Goal: Information Seeking & Learning: Learn about a topic

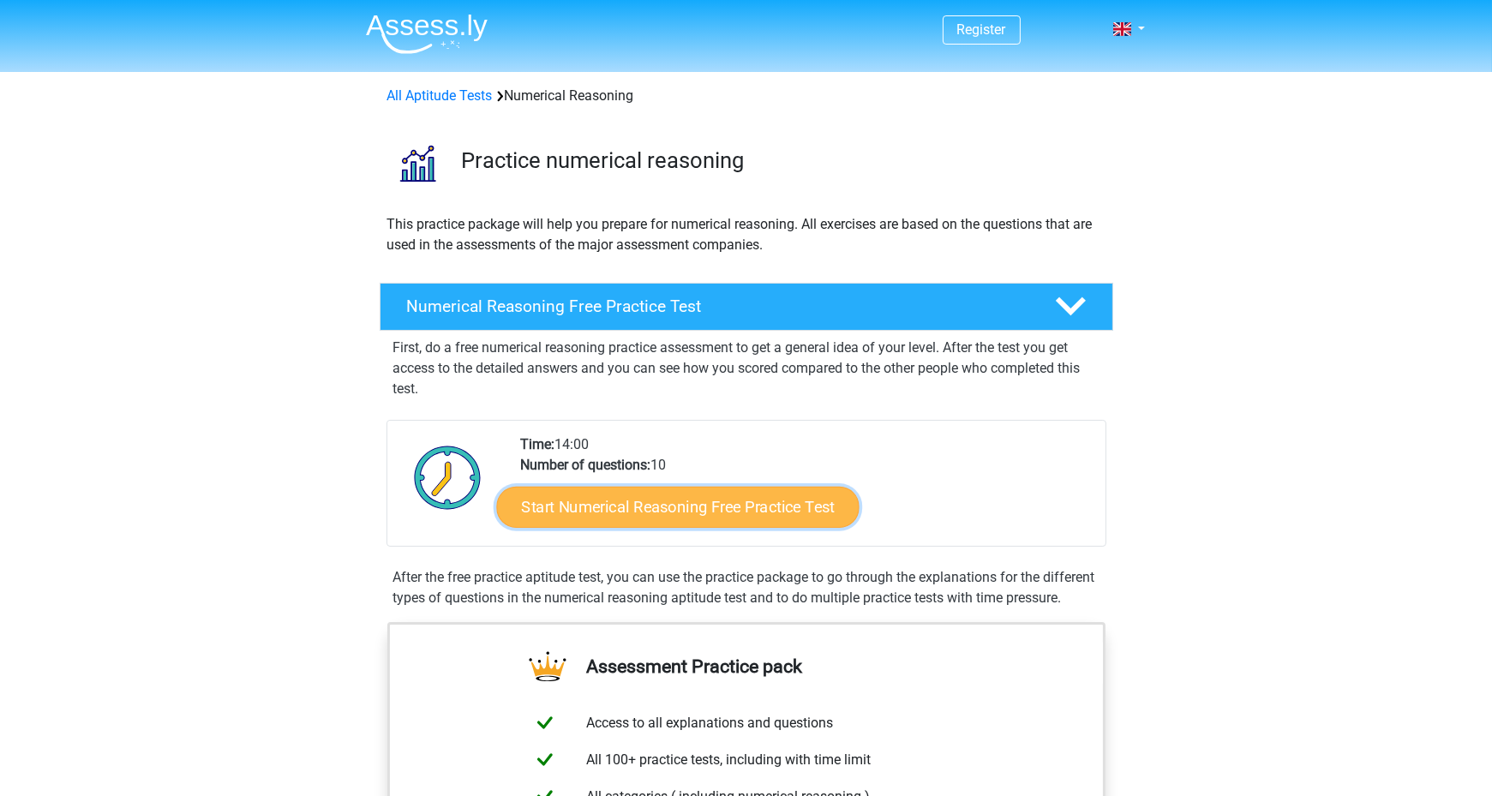
click at [603, 506] on link "Start Numerical Reasoning Free Practice Test" at bounding box center [677, 506] width 363 height 41
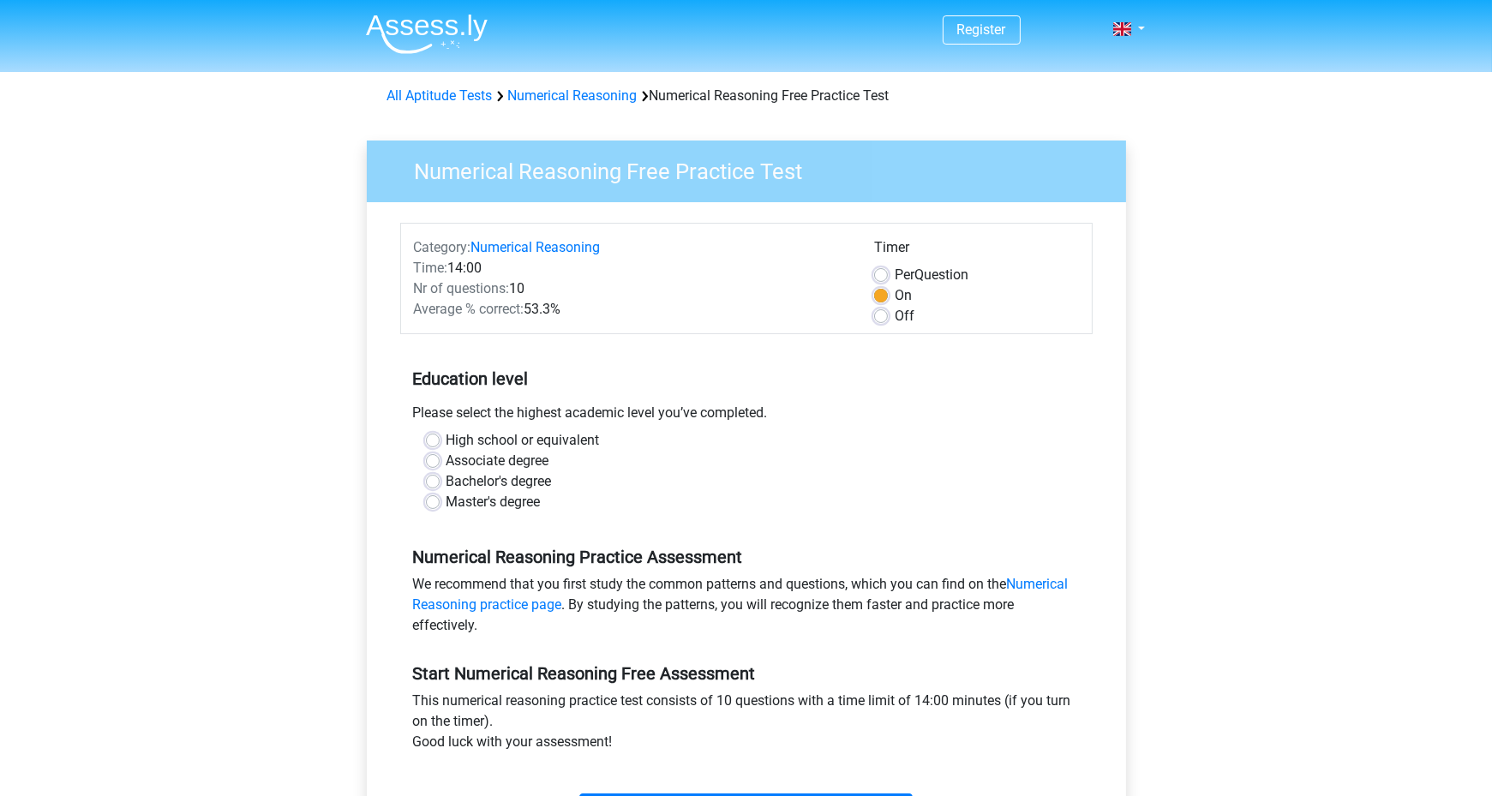
click at [447, 504] on label "Master's degree" at bounding box center [494, 502] width 94 height 21
click at [431, 504] on input "Master's degree" at bounding box center [433, 500] width 14 height 17
radio input "true"
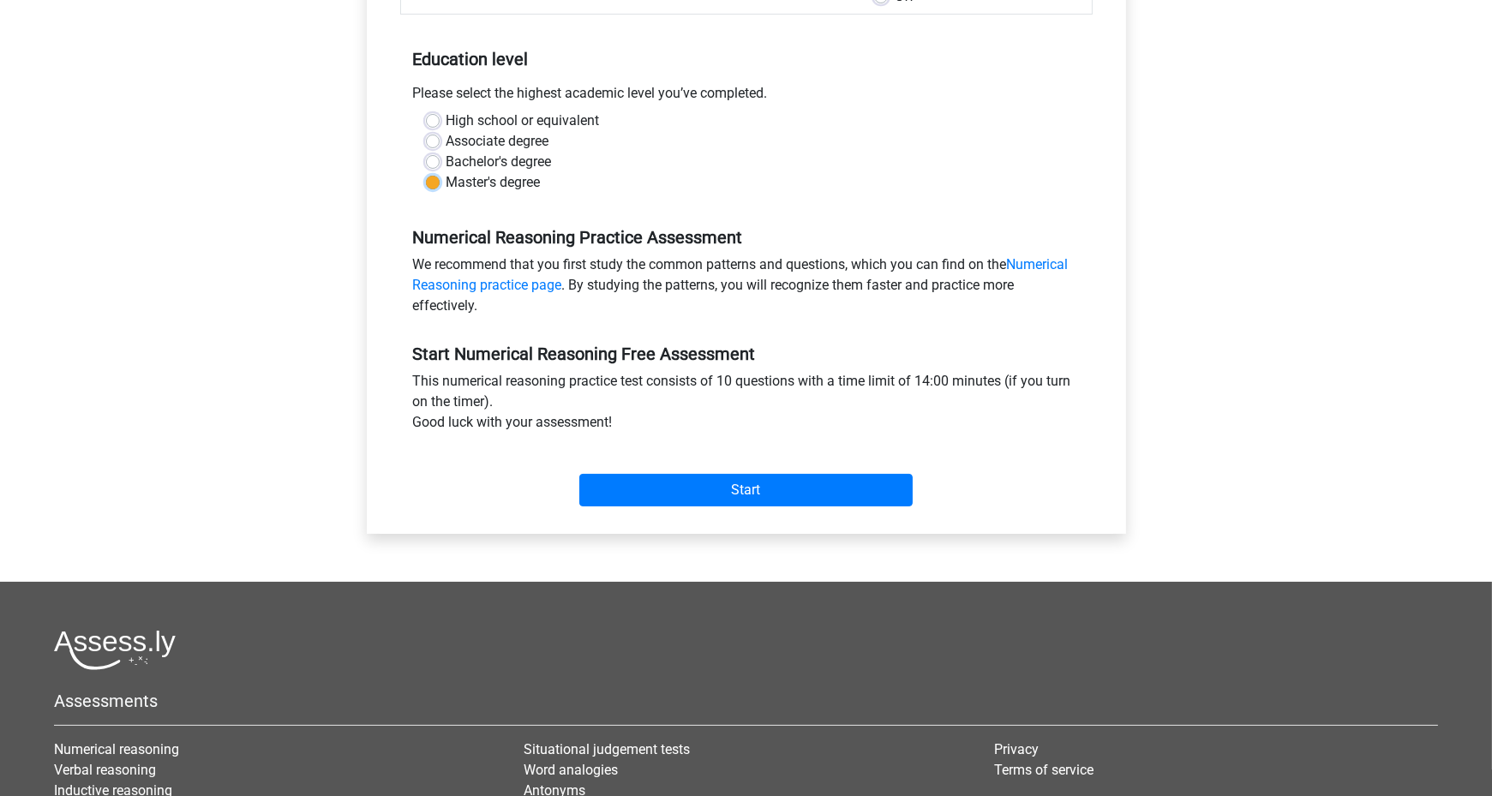
scroll to position [377, 0]
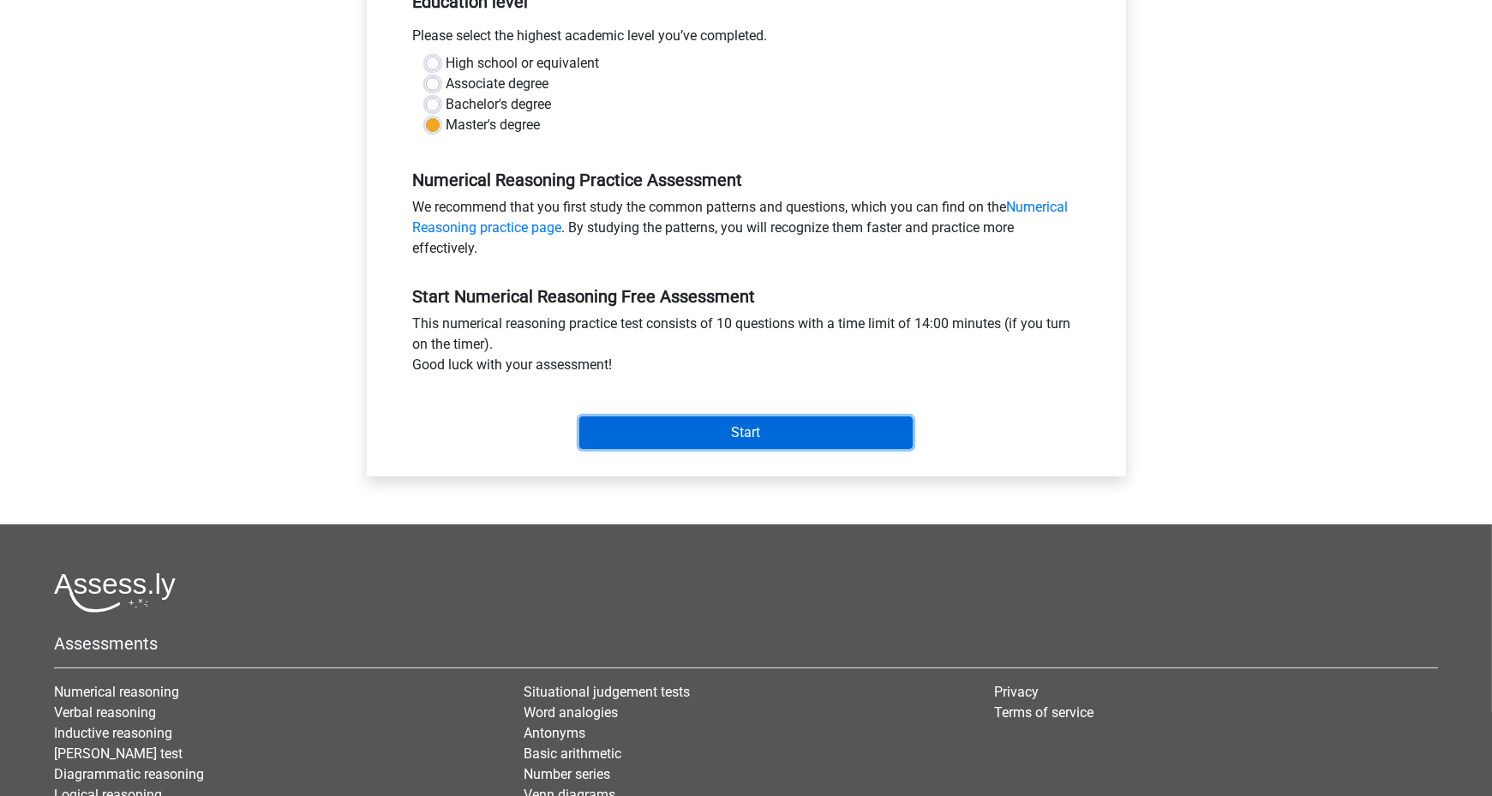
click at [793, 435] on input "Start" at bounding box center [745, 433] width 333 height 33
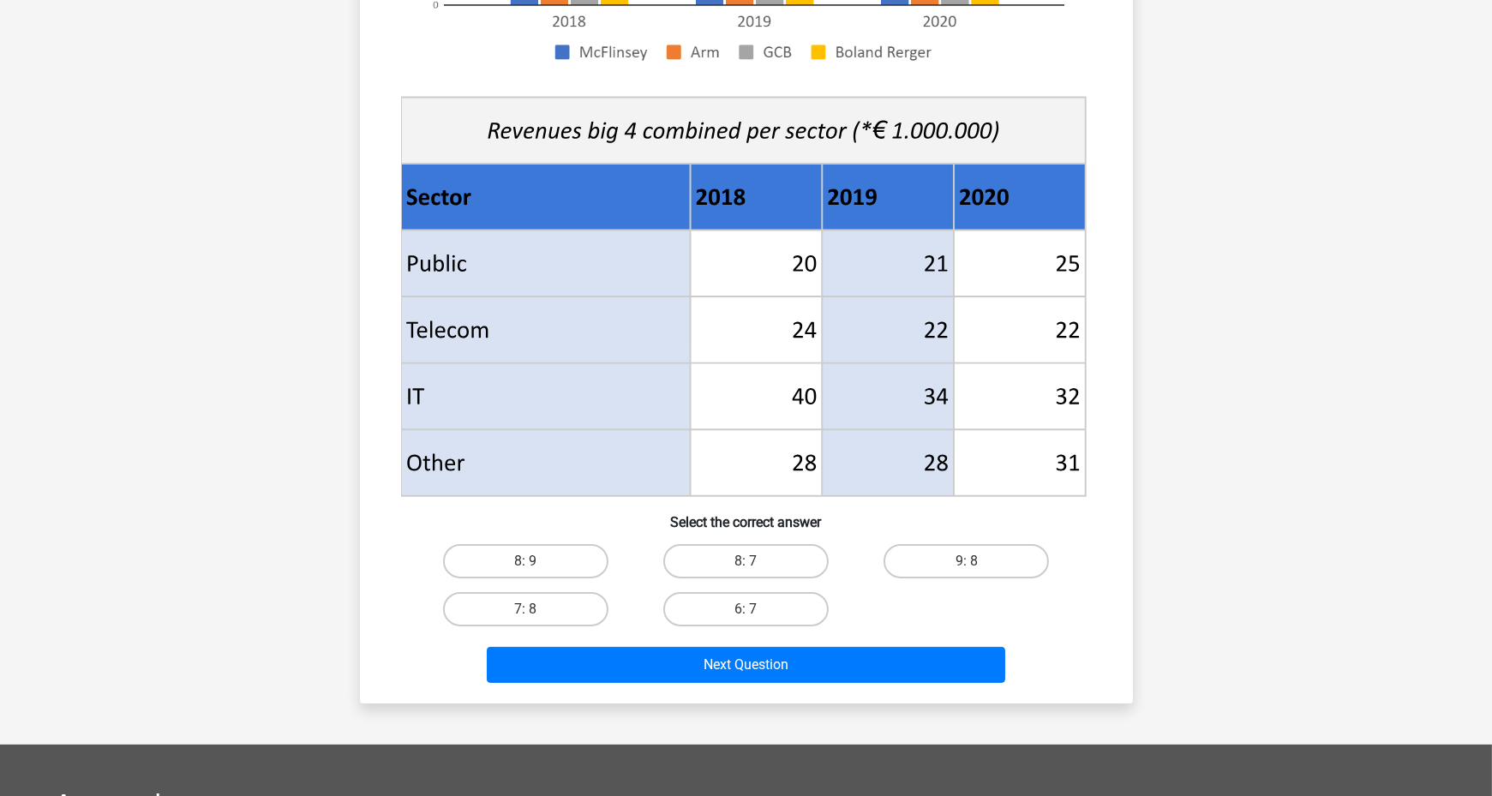
scroll to position [726, 0]
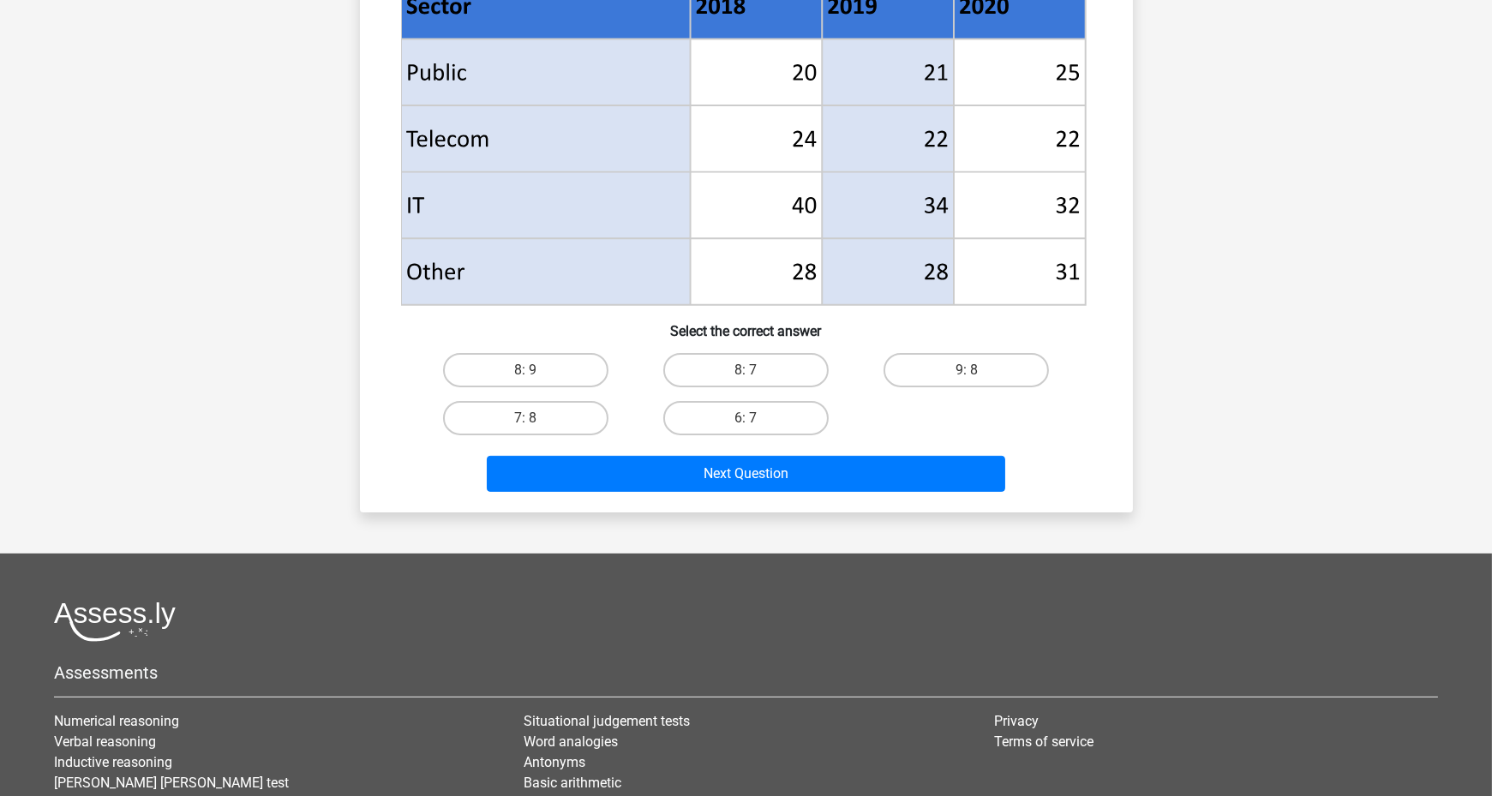
click at [755, 379] on input "8: 7" at bounding box center [751, 375] width 11 height 11
radio input "true"
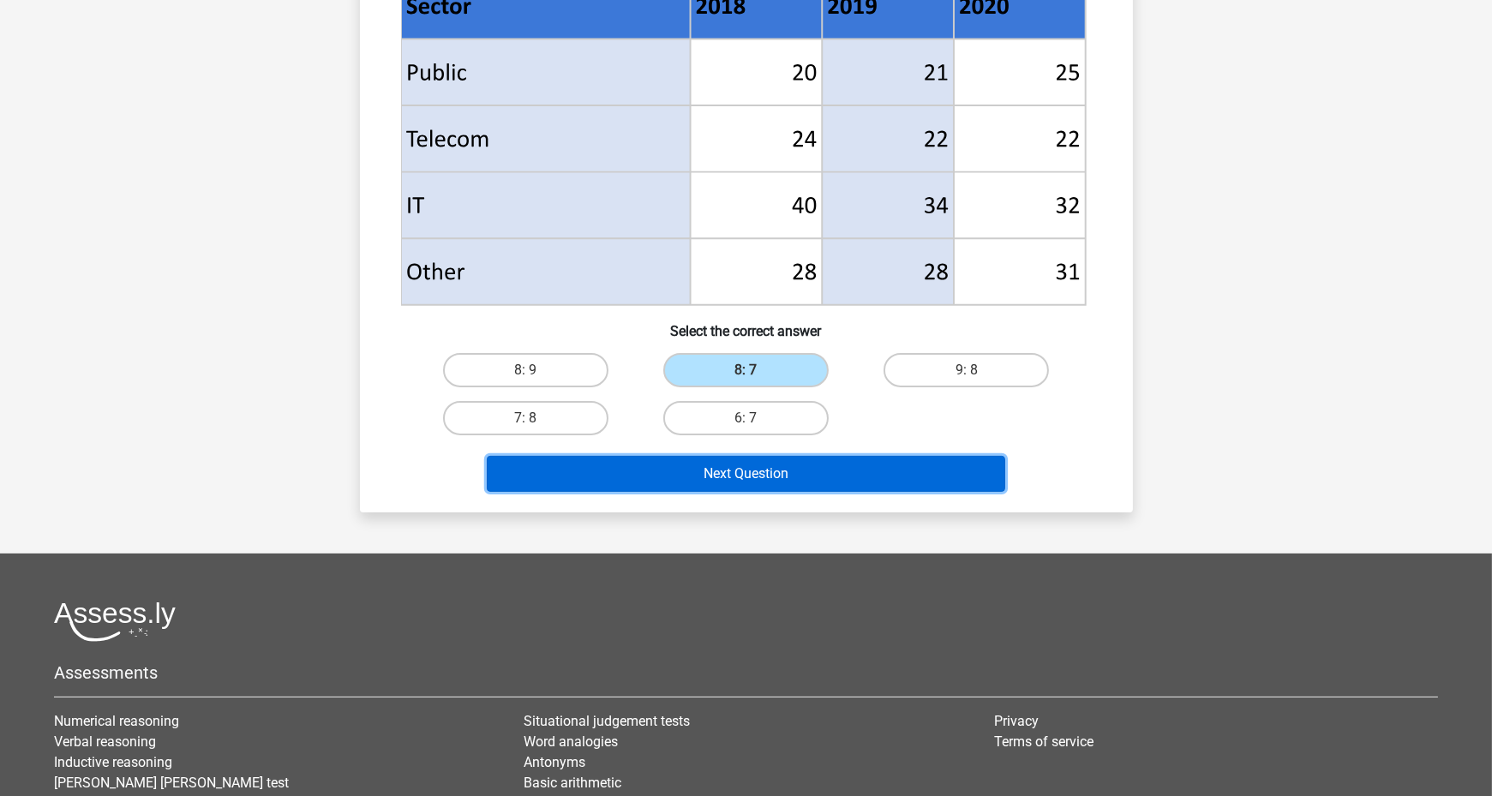
click at [830, 463] on button "Next Question" at bounding box center [746, 474] width 518 height 36
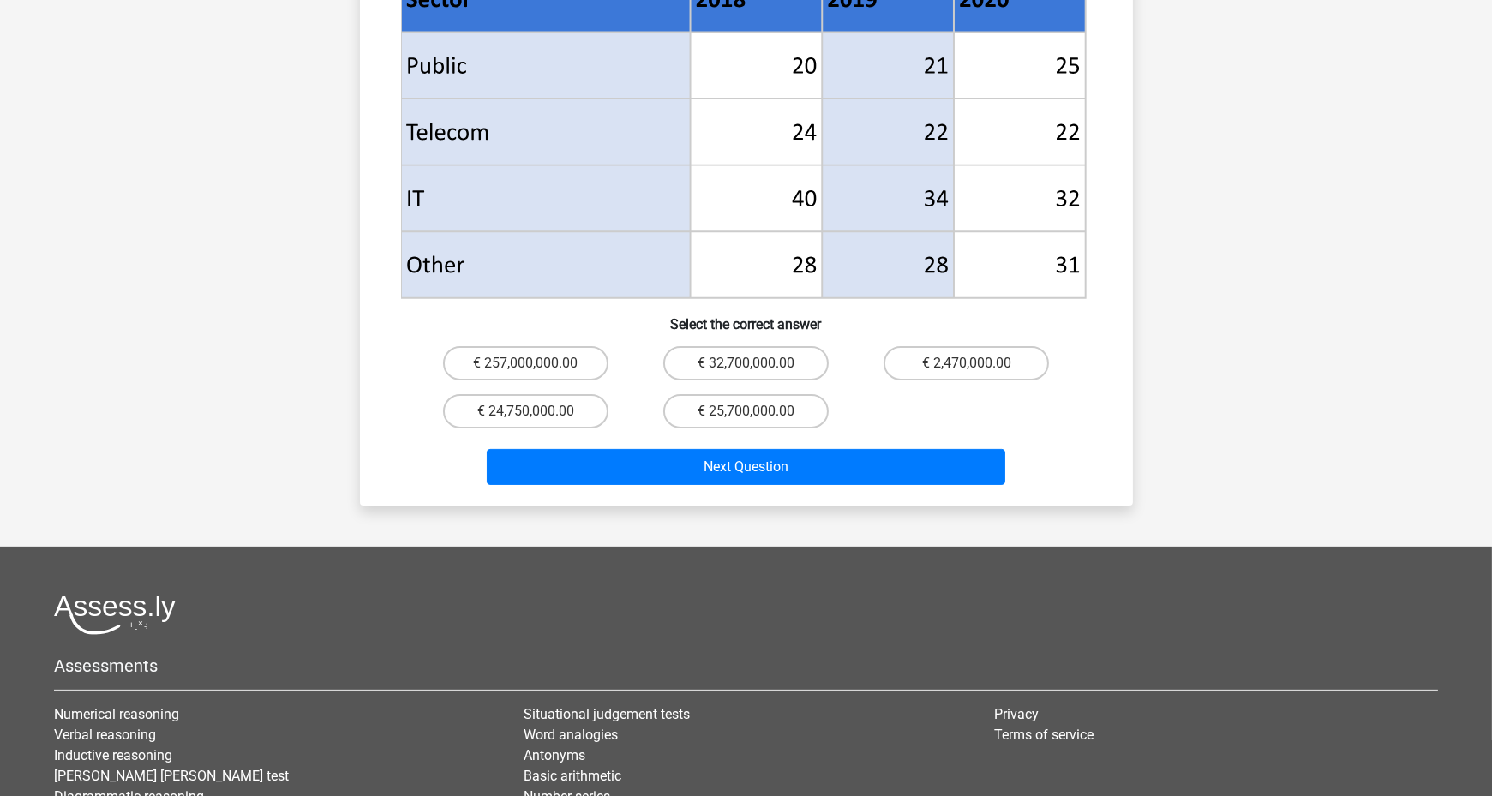
scroll to position [788, 0]
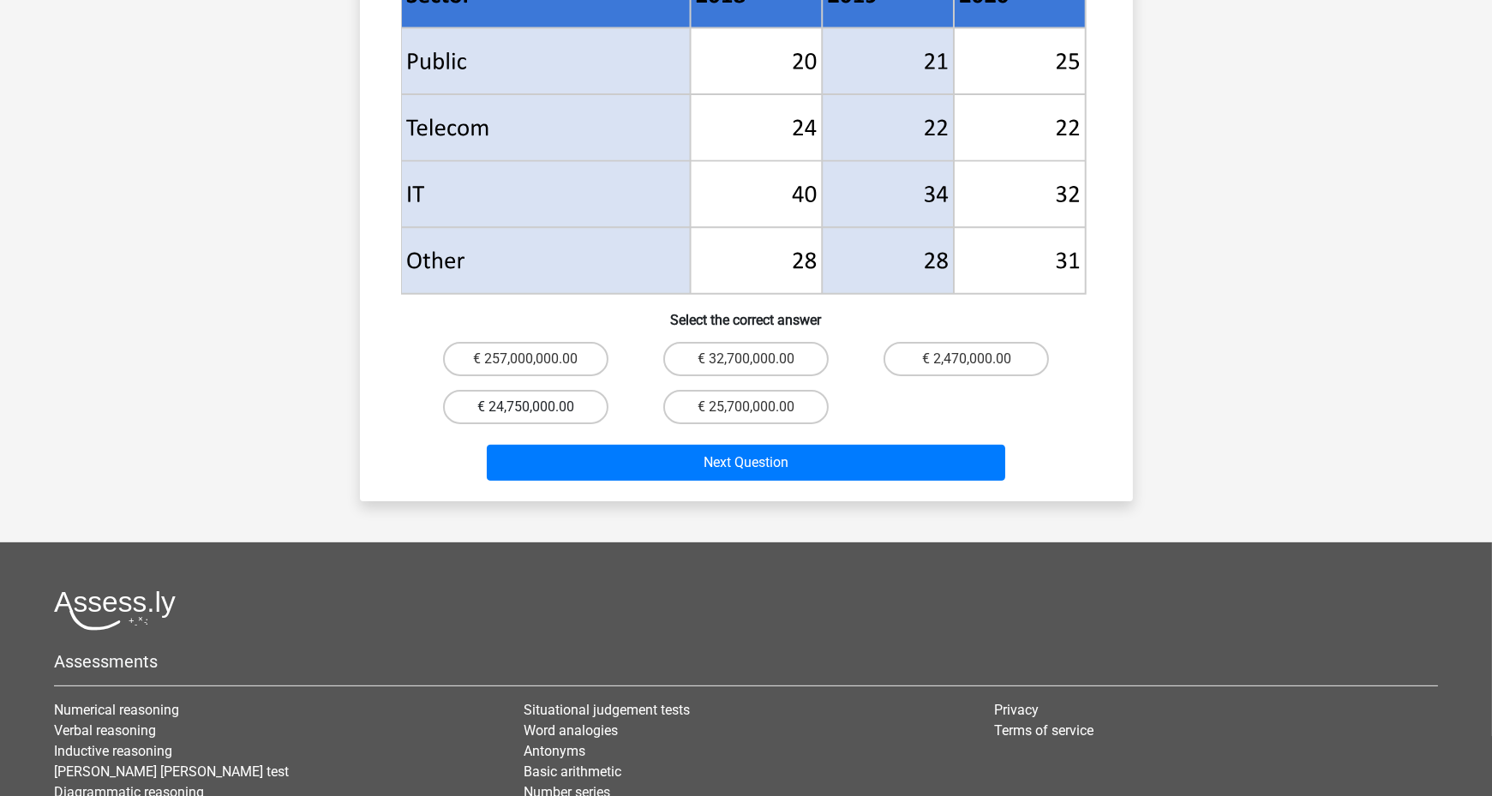
click at [590, 390] on label "€ 24,750,000.00" at bounding box center [525, 407] width 165 height 34
click at [536, 407] on input "€ 24,750,000.00" at bounding box center [530, 412] width 11 height 11
radio input "true"
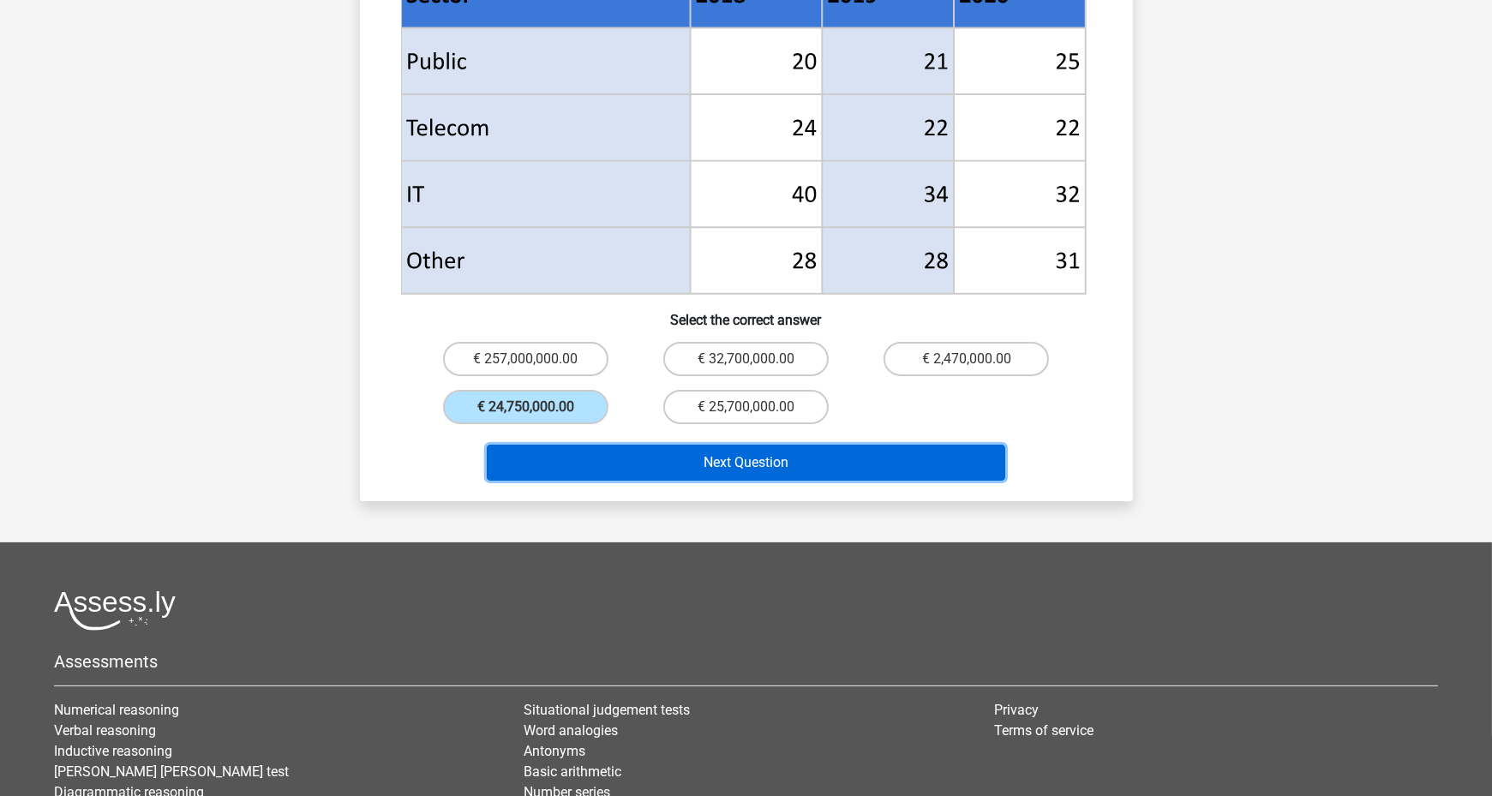
click at [698, 445] on button "Next Question" at bounding box center [746, 463] width 518 height 36
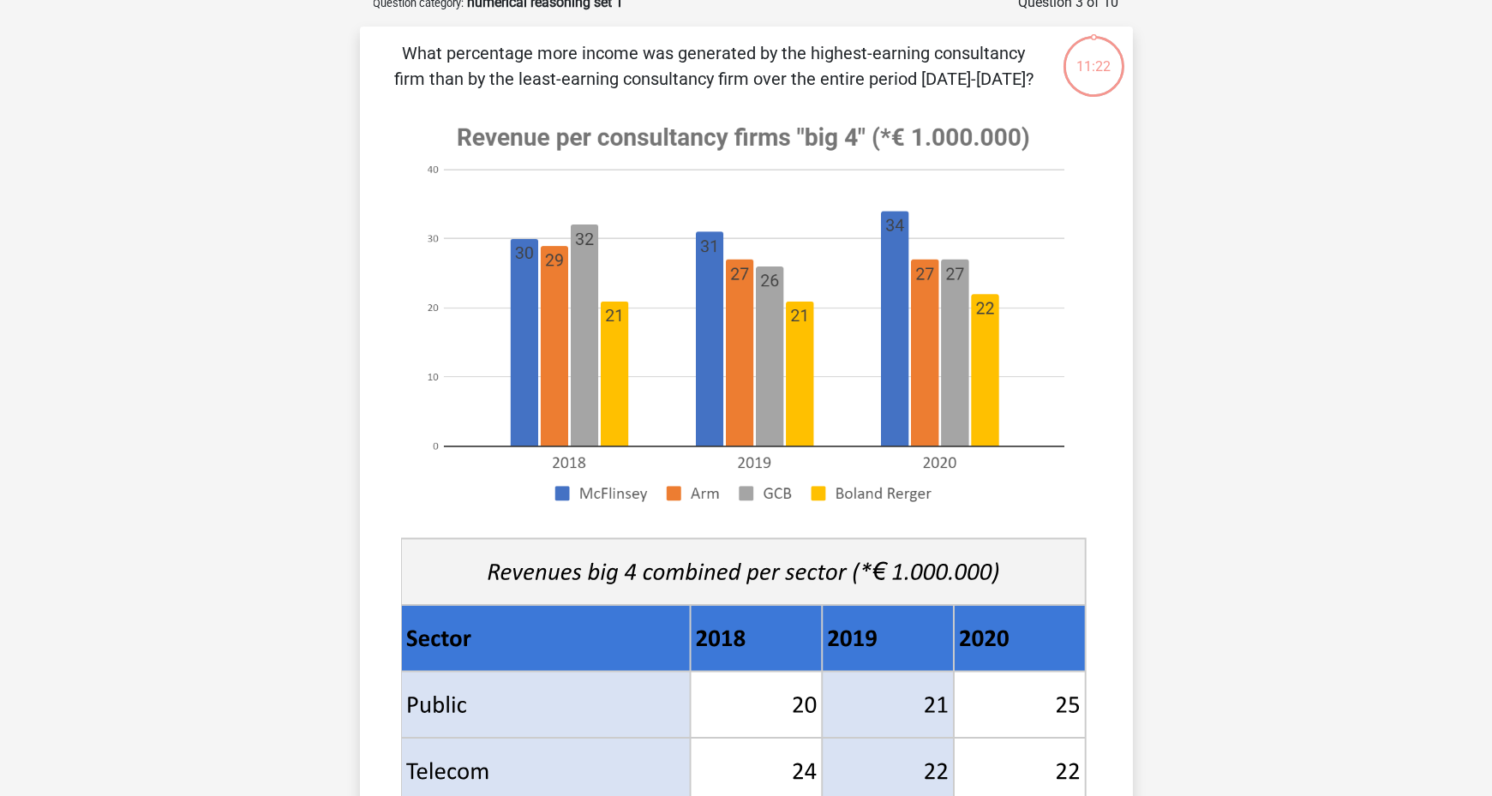
scroll to position [86, 0]
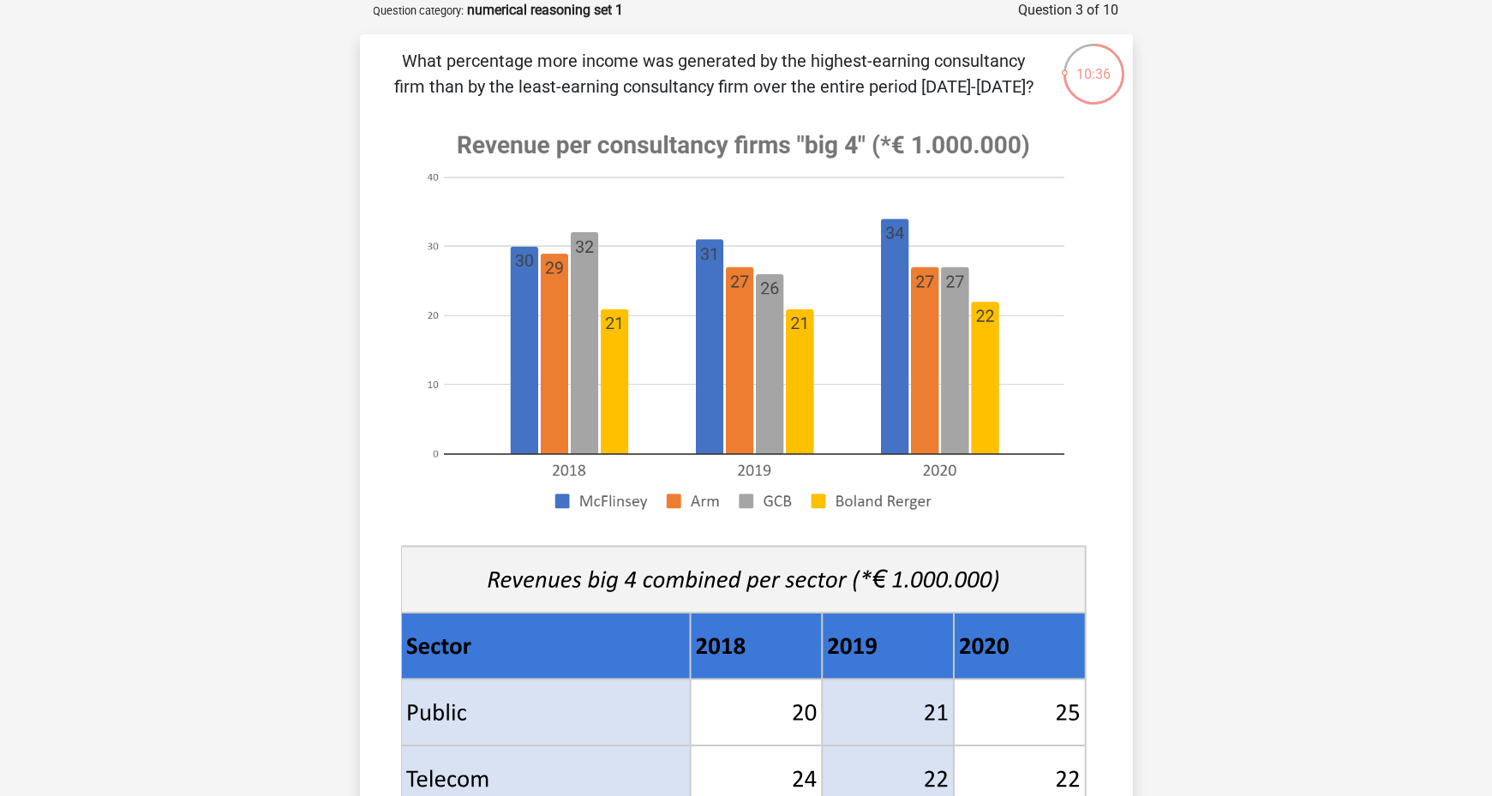
drag, startPoint x: 1491, startPoint y: 182, endPoint x: 1481, endPoint y: 444, distance: 262.4
click at [1481, 444] on div "Register Nederlands English" at bounding box center [746, 780] width 1492 height 1732
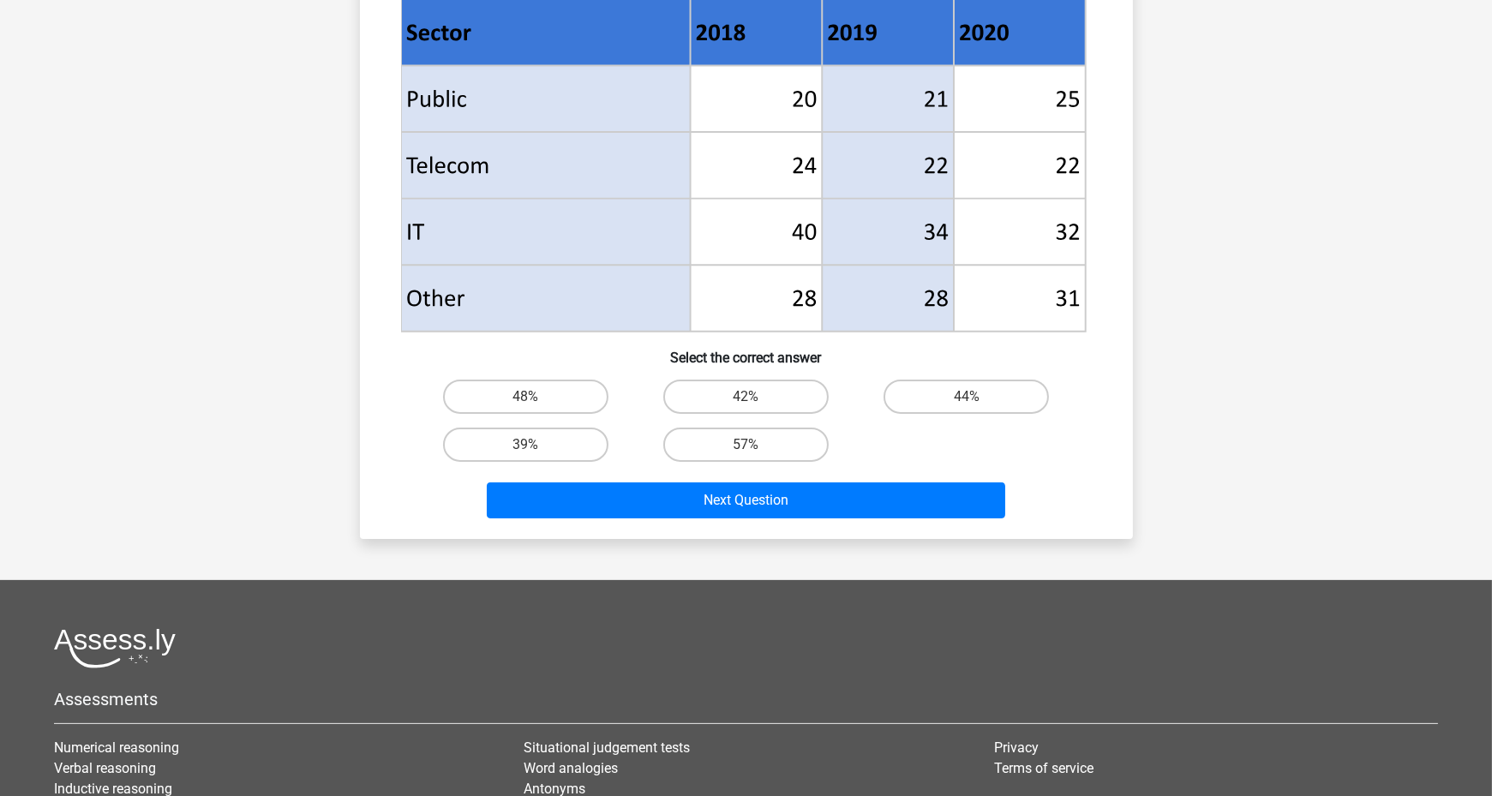
scroll to position [703, 0]
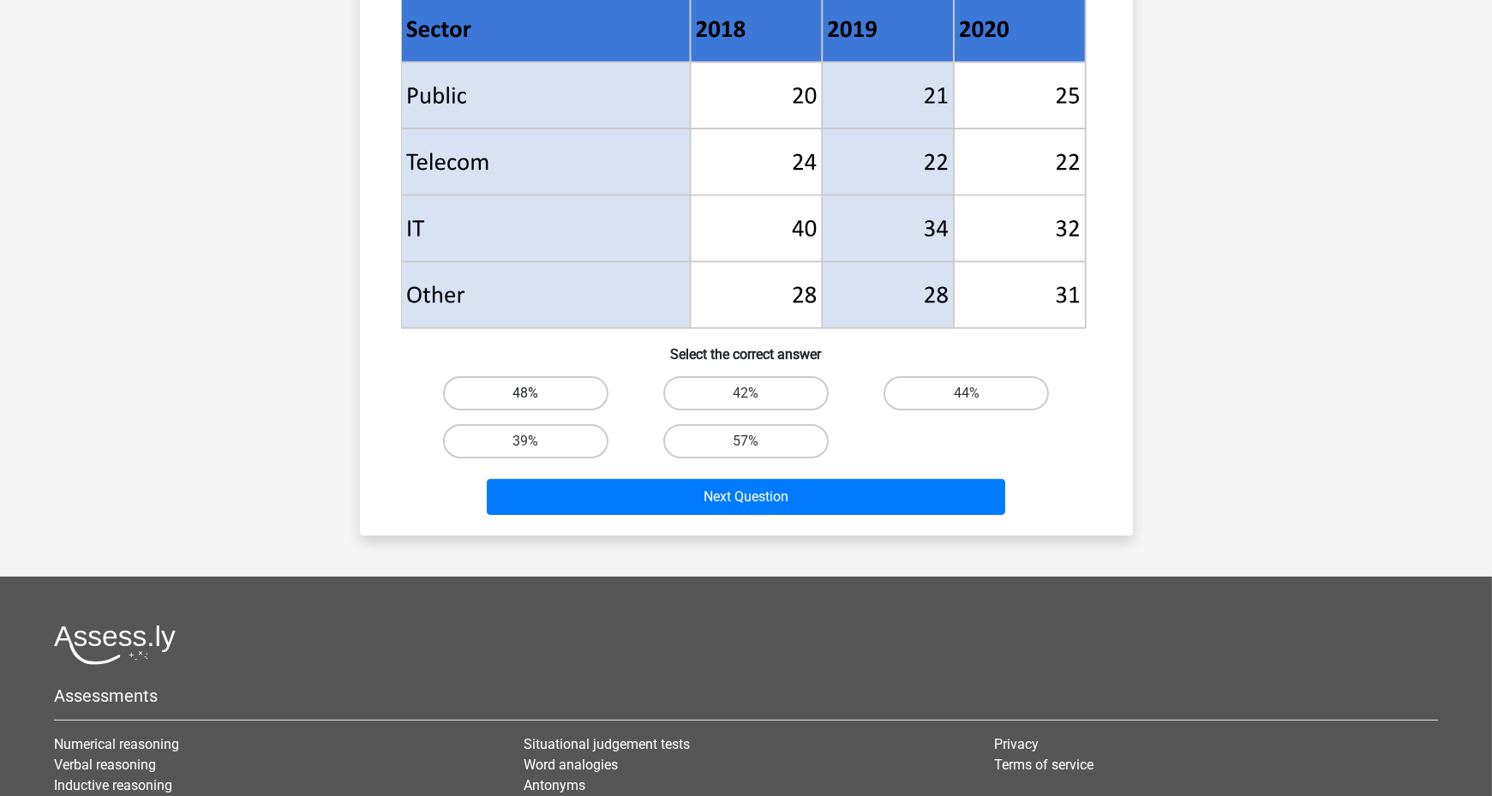
click at [550, 390] on label "48%" at bounding box center [525, 393] width 165 height 34
click at [536, 393] on input "48%" at bounding box center [530, 398] width 11 height 11
radio input "true"
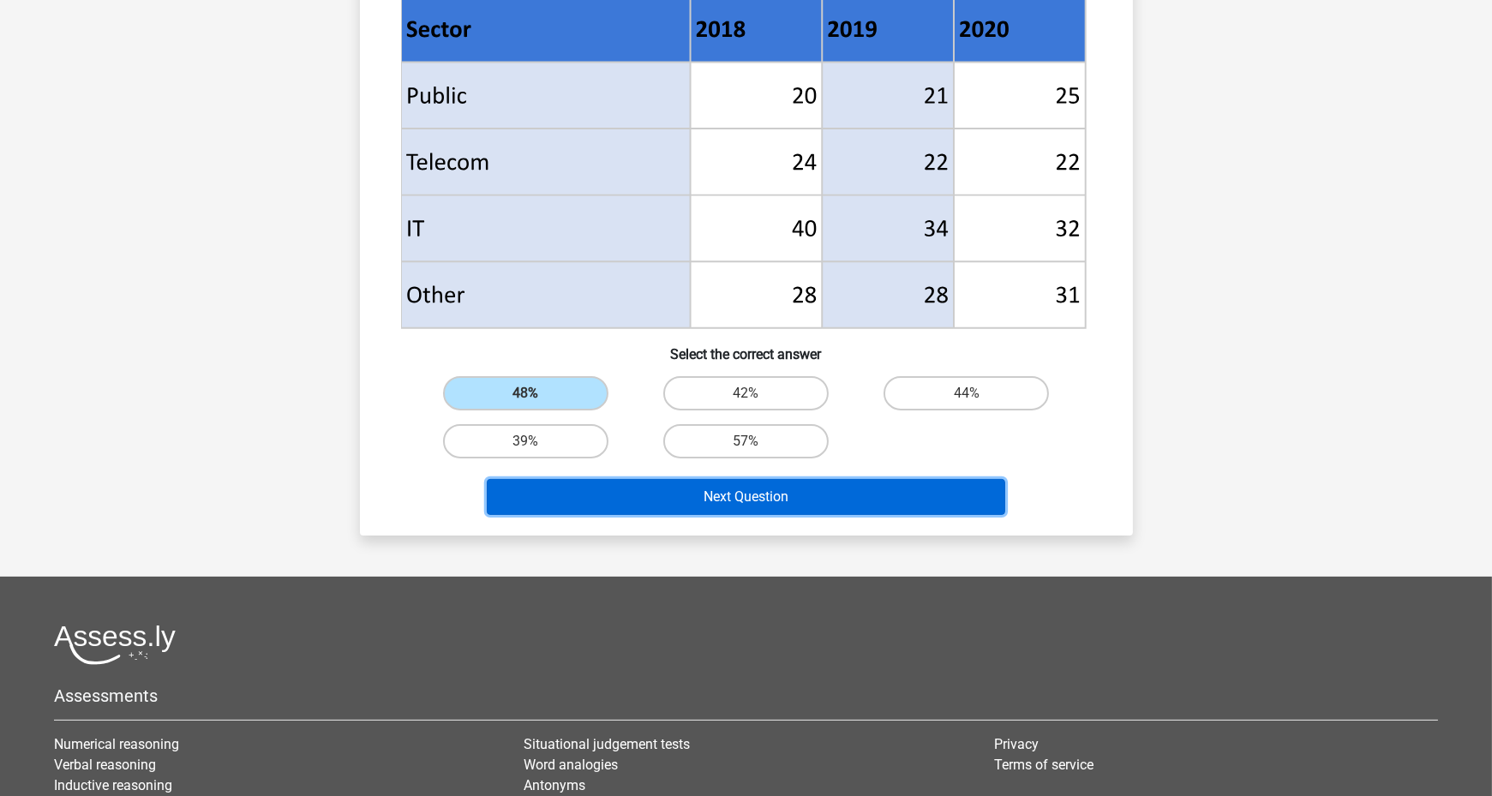
click at [686, 489] on button "Next Question" at bounding box center [746, 497] width 518 height 36
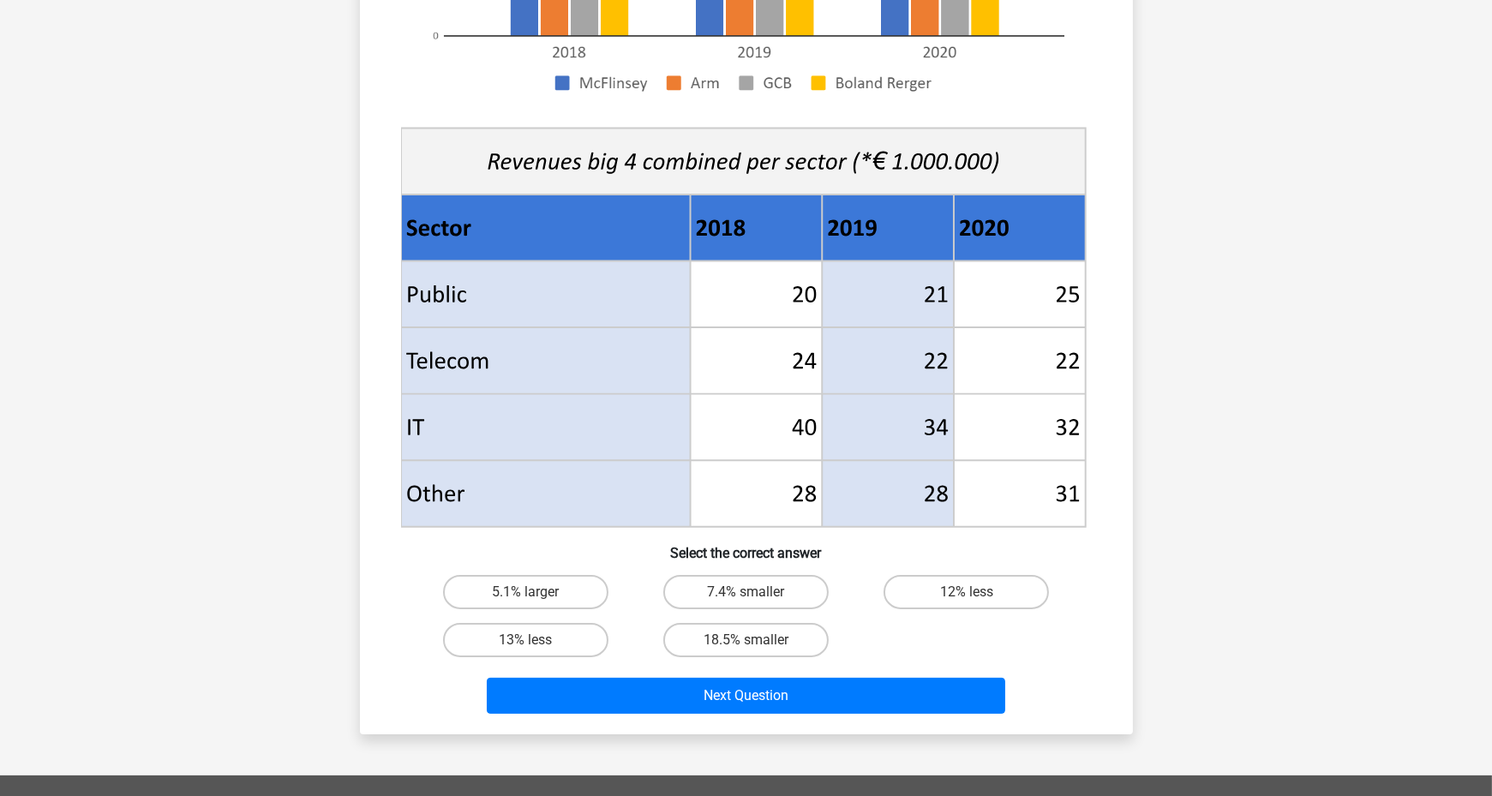
scroll to position [494, 0]
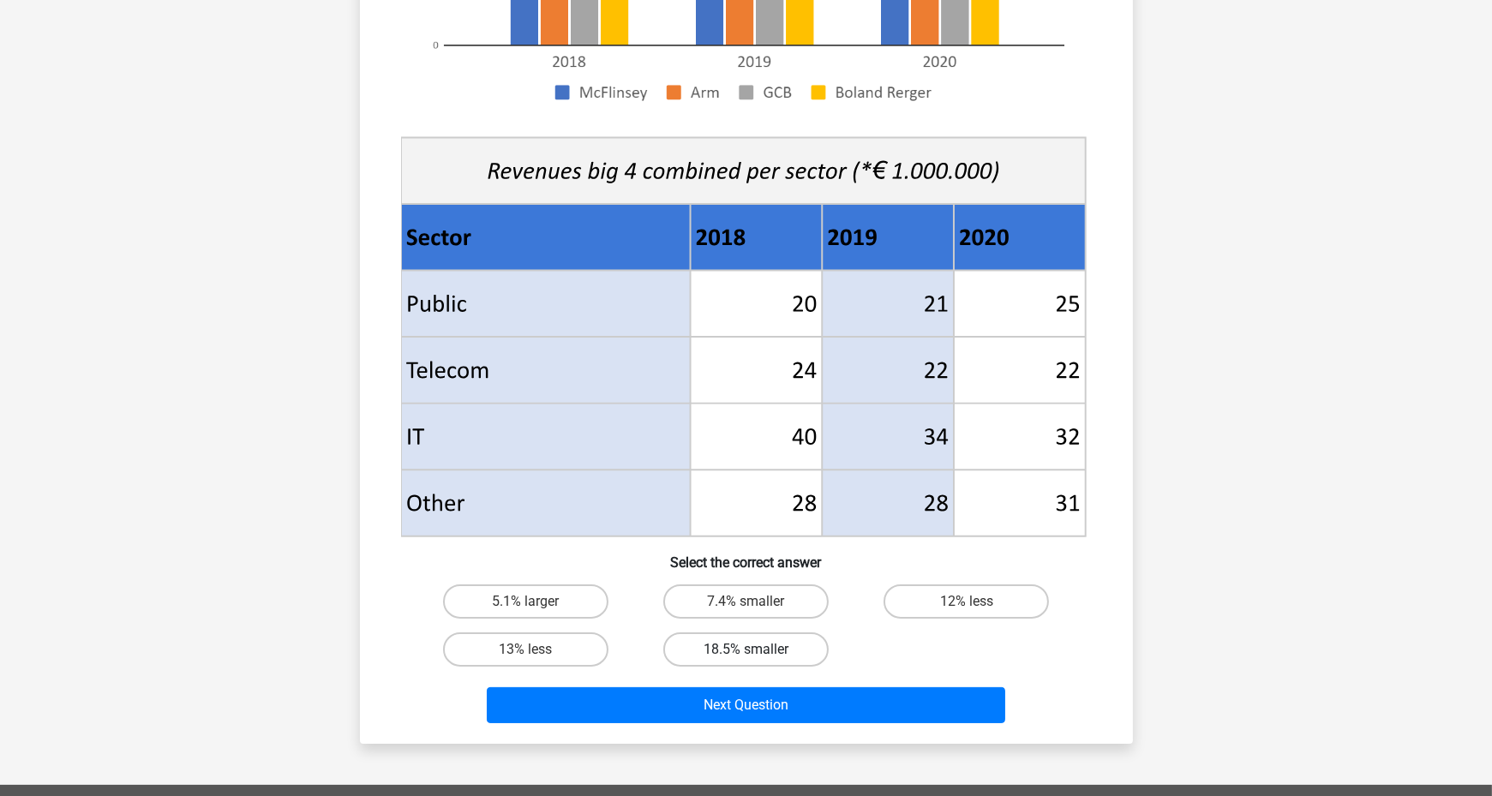
click at [746, 644] on label "18.5% smaller" at bounding box center [745, 649] width 165 height 34
click at [746, 650] on input "18.5% smaller" at bounding box center [751, 655] width 11 height 11
radio input "true"
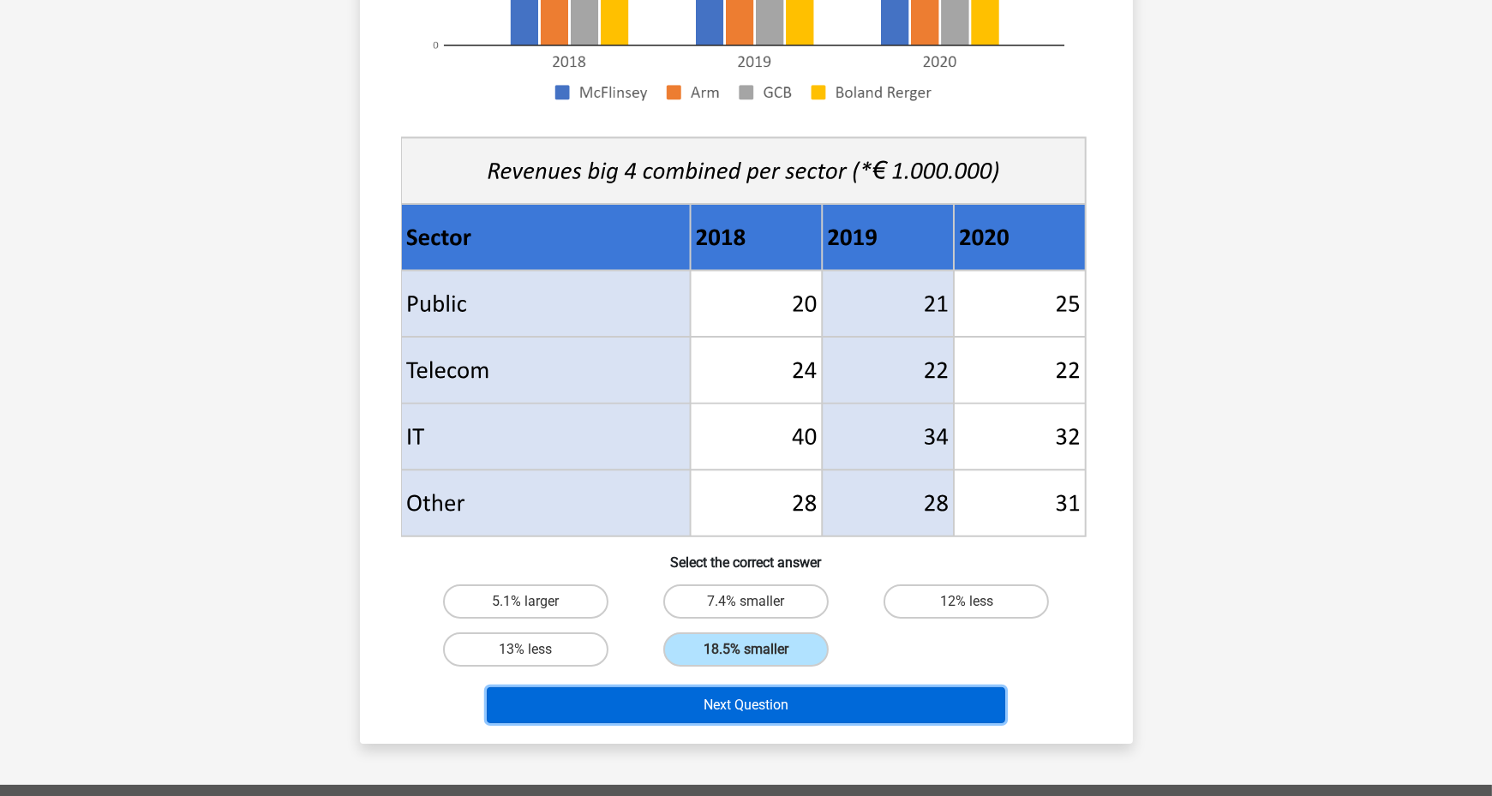
click at [794, 707] on button "Next Question" at bounding box center [746, 705] width 518 height 36
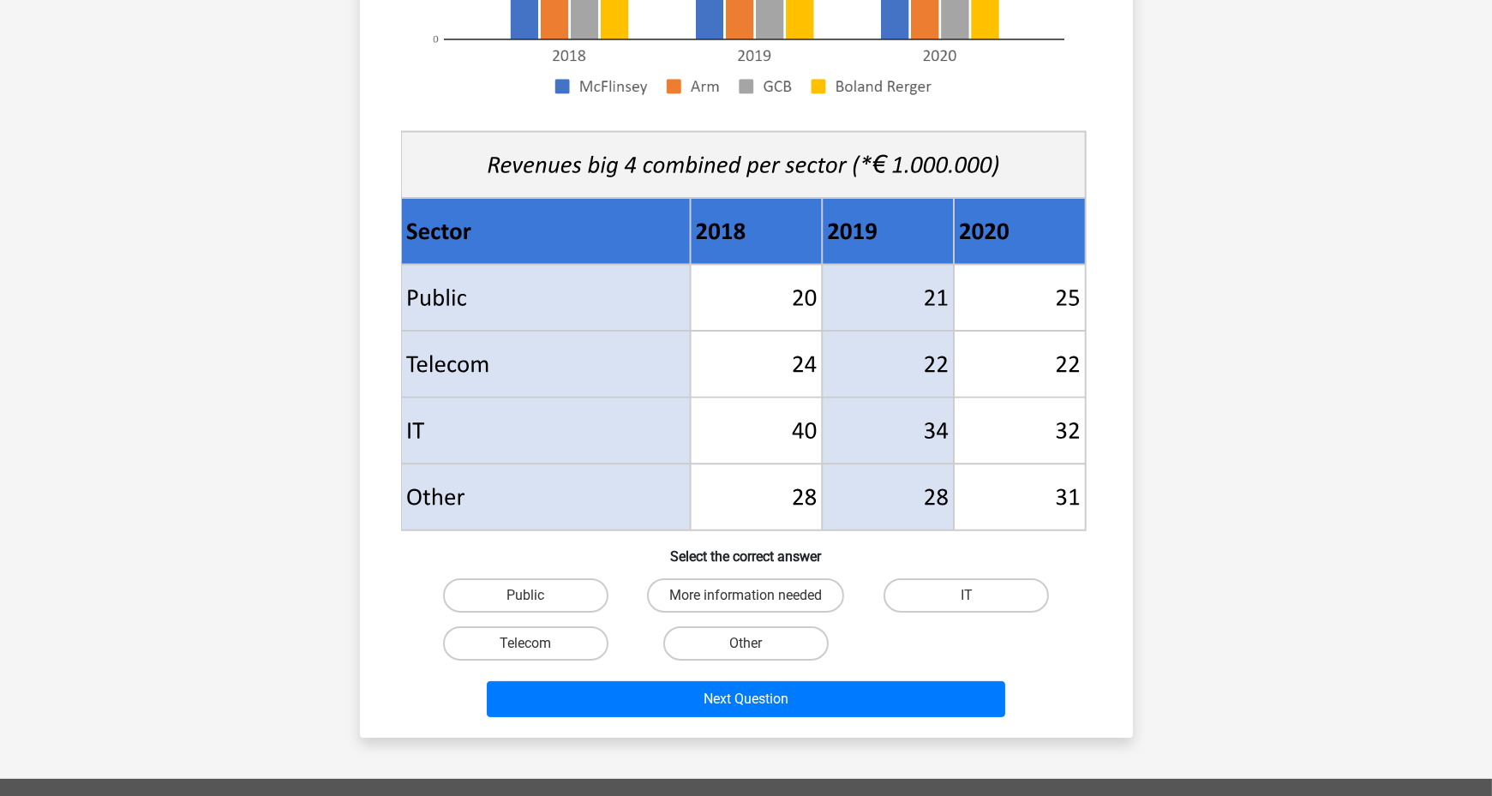
scroll to position [501, 0]
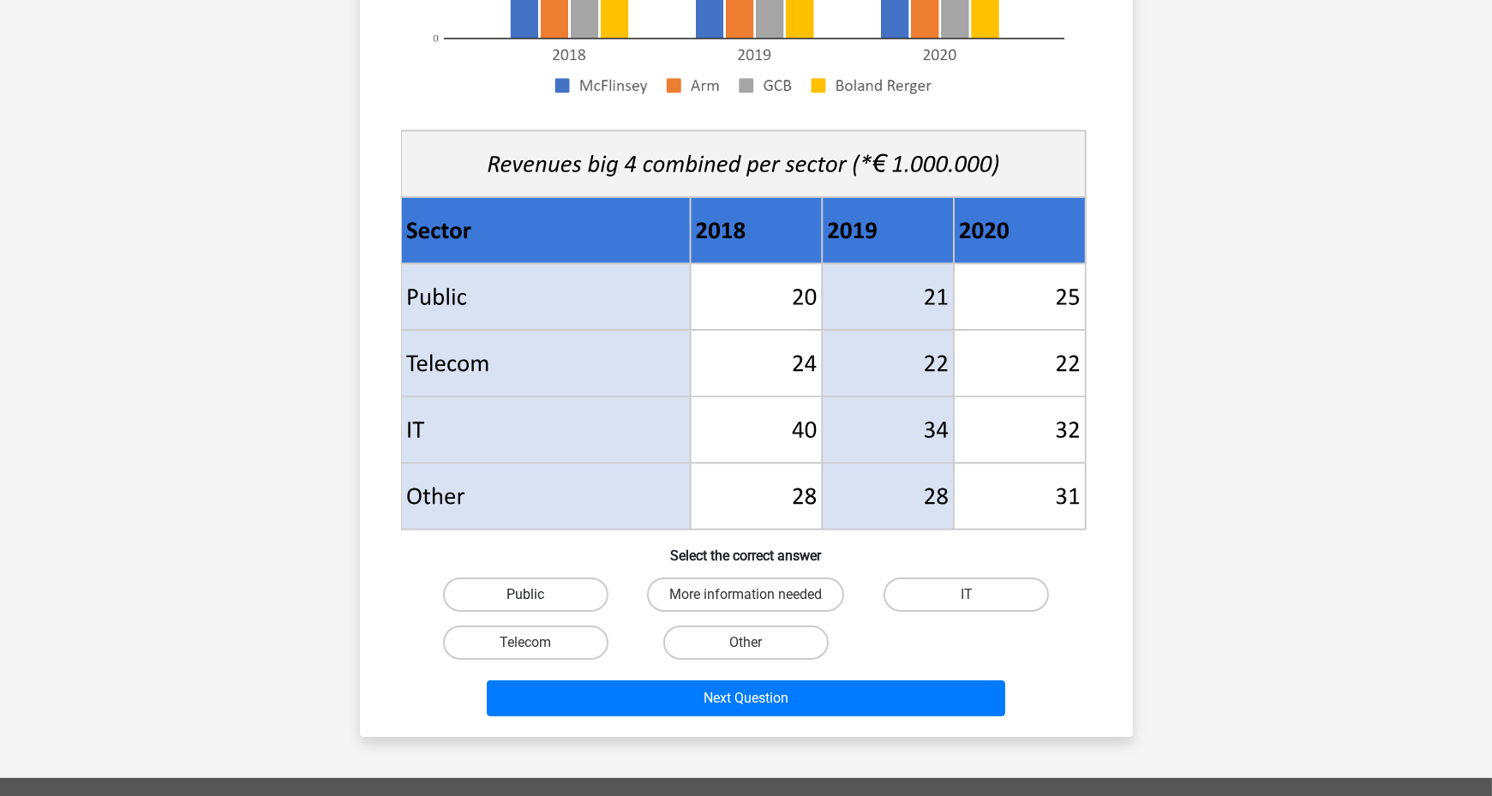
click at [544, 590] on label "Public" at bounding box center [525, 595] width 165 height 34
click at [536, 595] on input "Public" at bounding box center [530, 600] width 11 height 11
radio input "true"
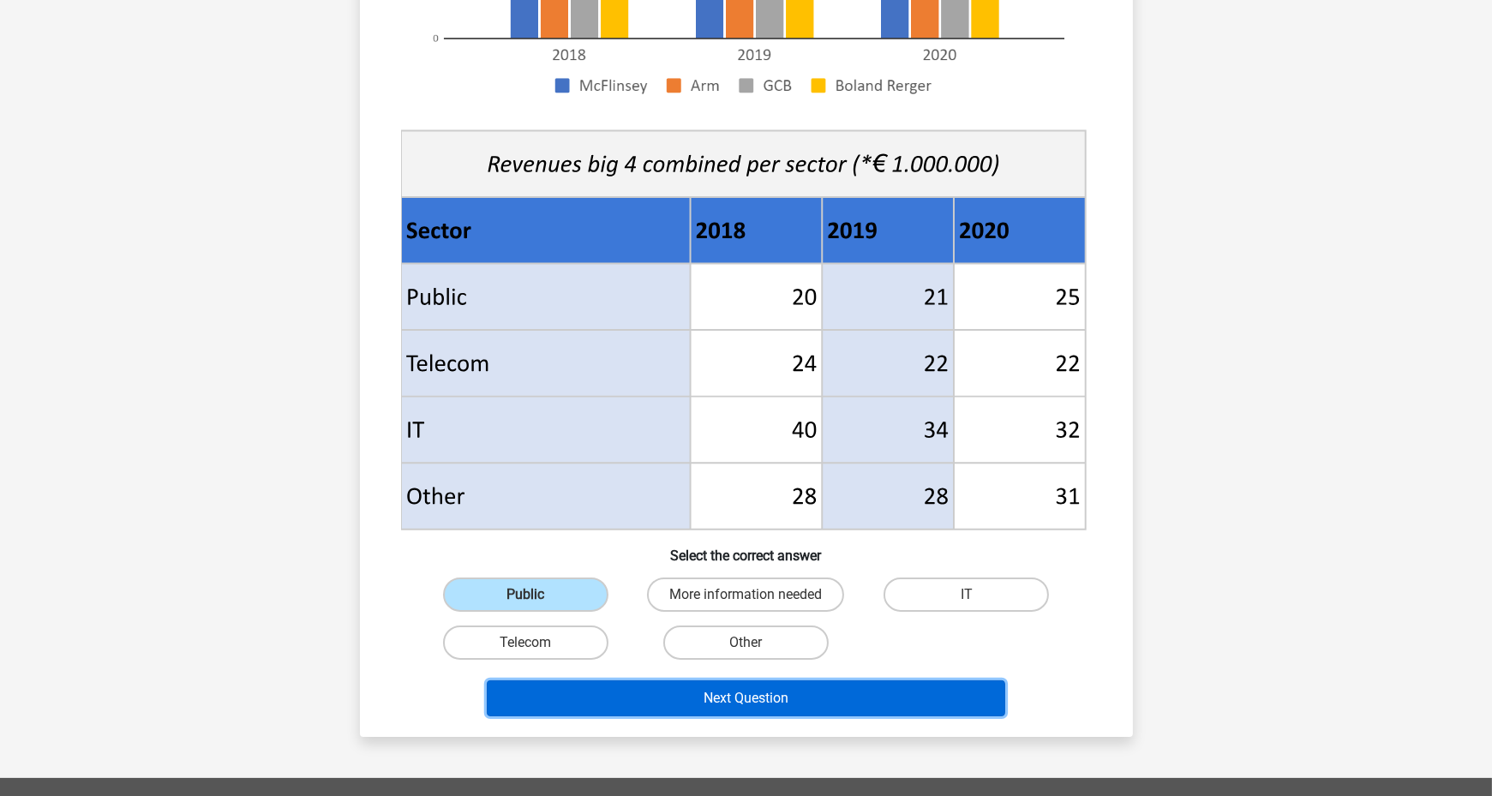
click at [704, 698] on button "Next Question" at bounding box center [746, 698] width 518 height 36
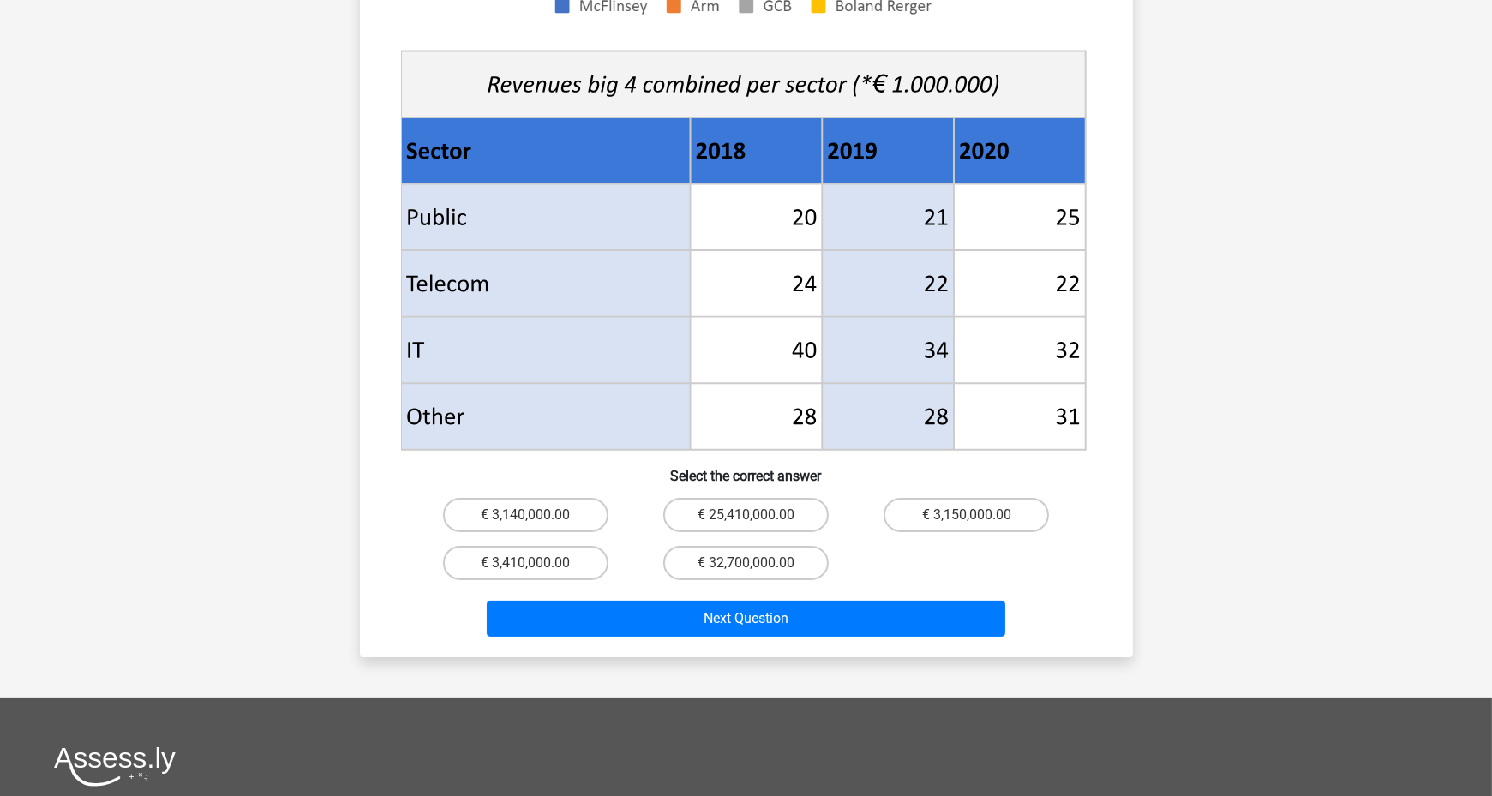
scroll to position [603, 0]
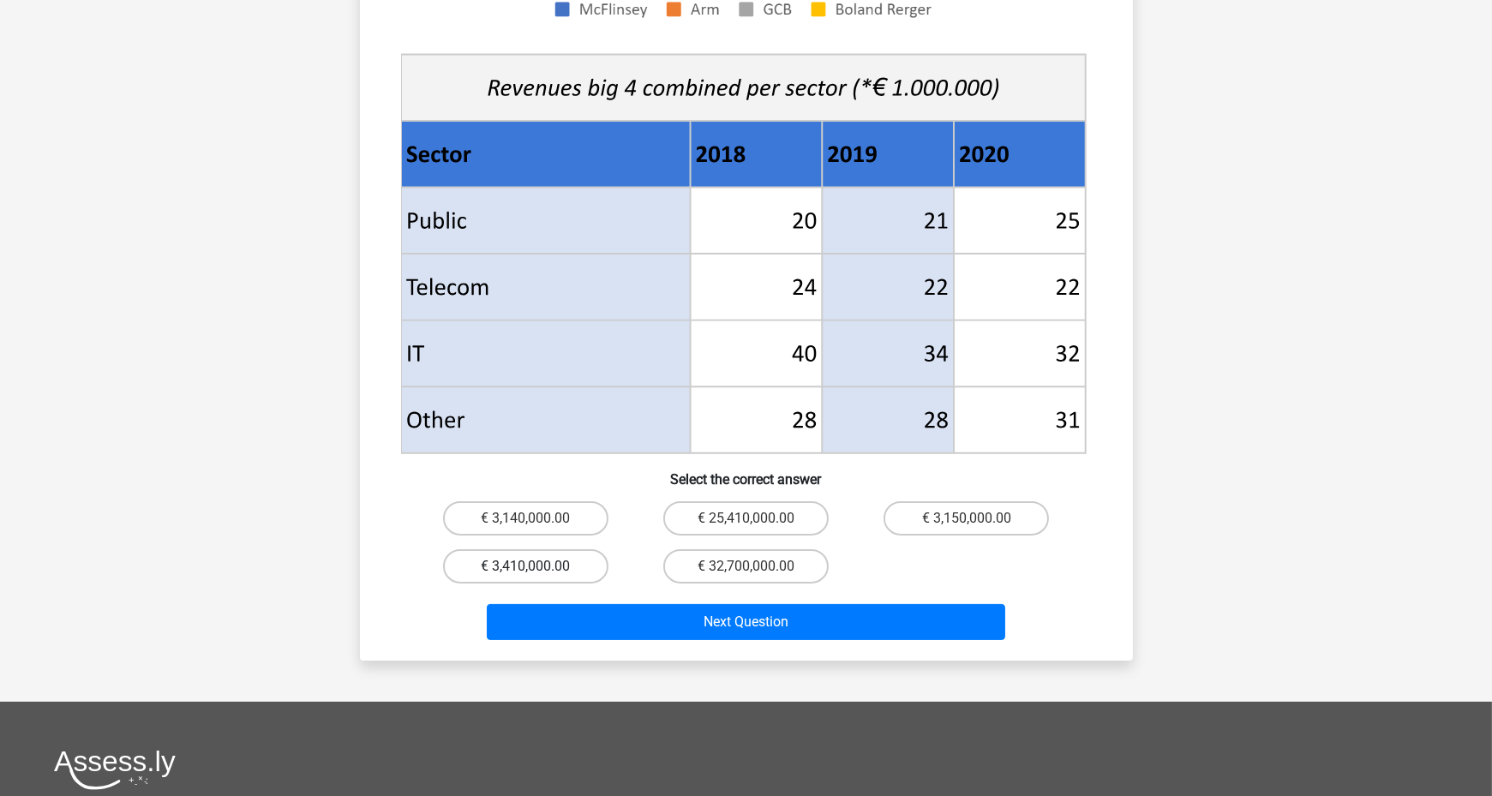
click at [572, 549] on label "€ 3,410,000.00" at bounding box center [525, 566] width 165 height 34
click at [536, 566] on input "€ 3,410,000.00" at bounding box center [530, 571] width 11 height 11
radio input "true"
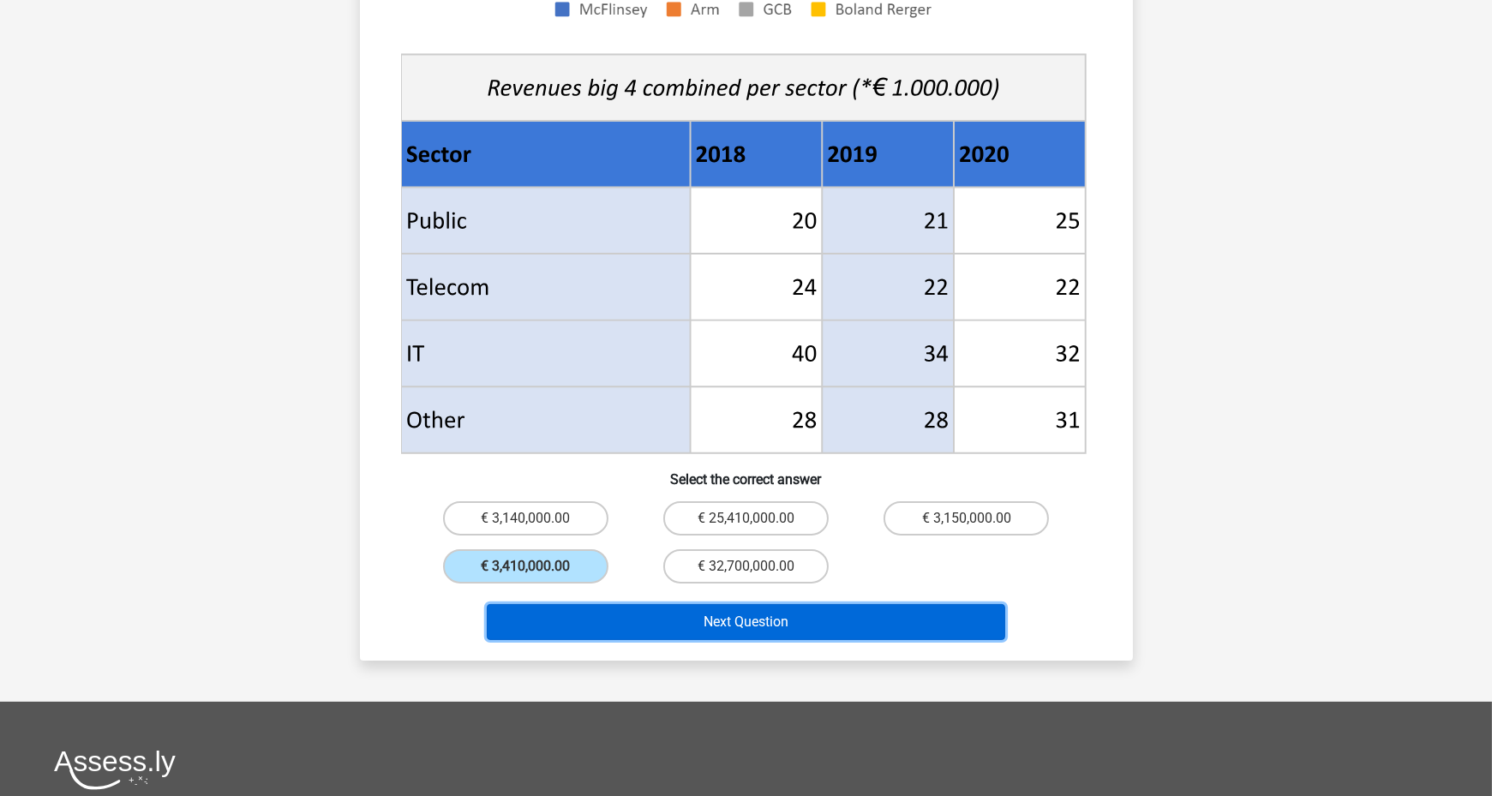
click at [689, 604] on button "Next Question" at bounding box center [746, 622] width 518 height 36
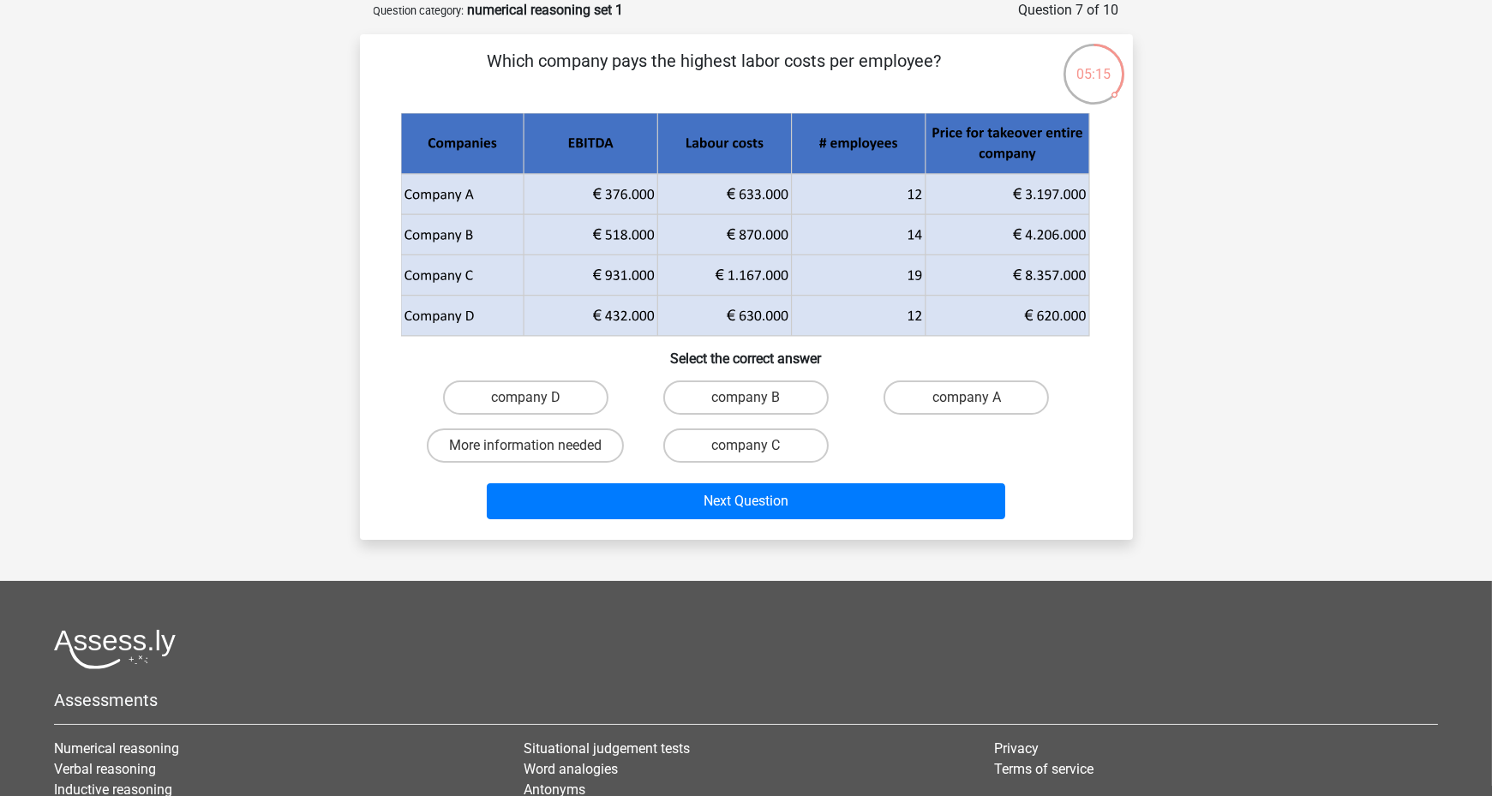
scroll to position [0, 0]
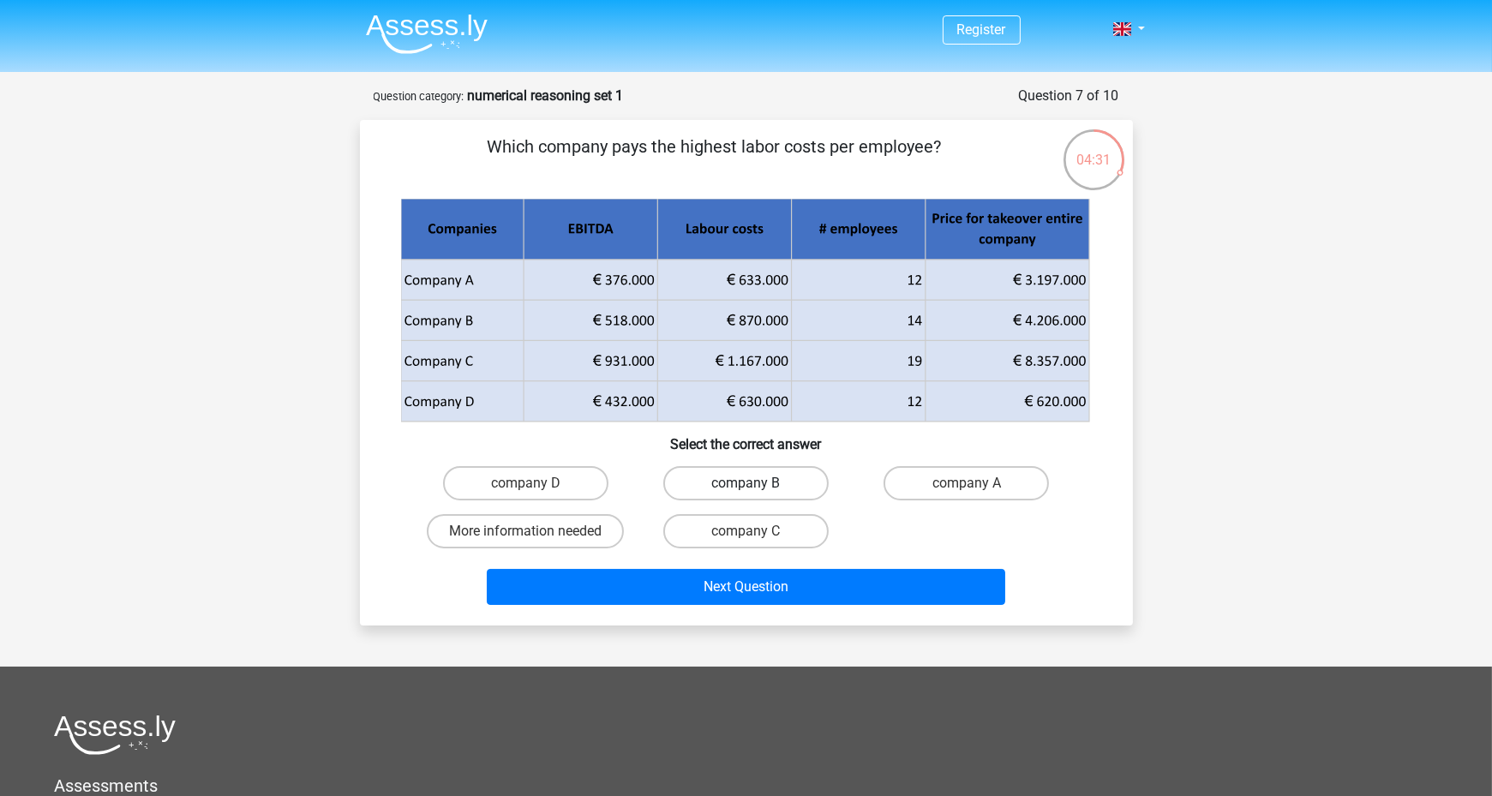
click at [767, 473] on label "company B" at bounding box center [745, 483] width 165 height 34
click at [757, 483] on input "company B" at bounding box center [751, 488] width 11 height 11
radio input "true"
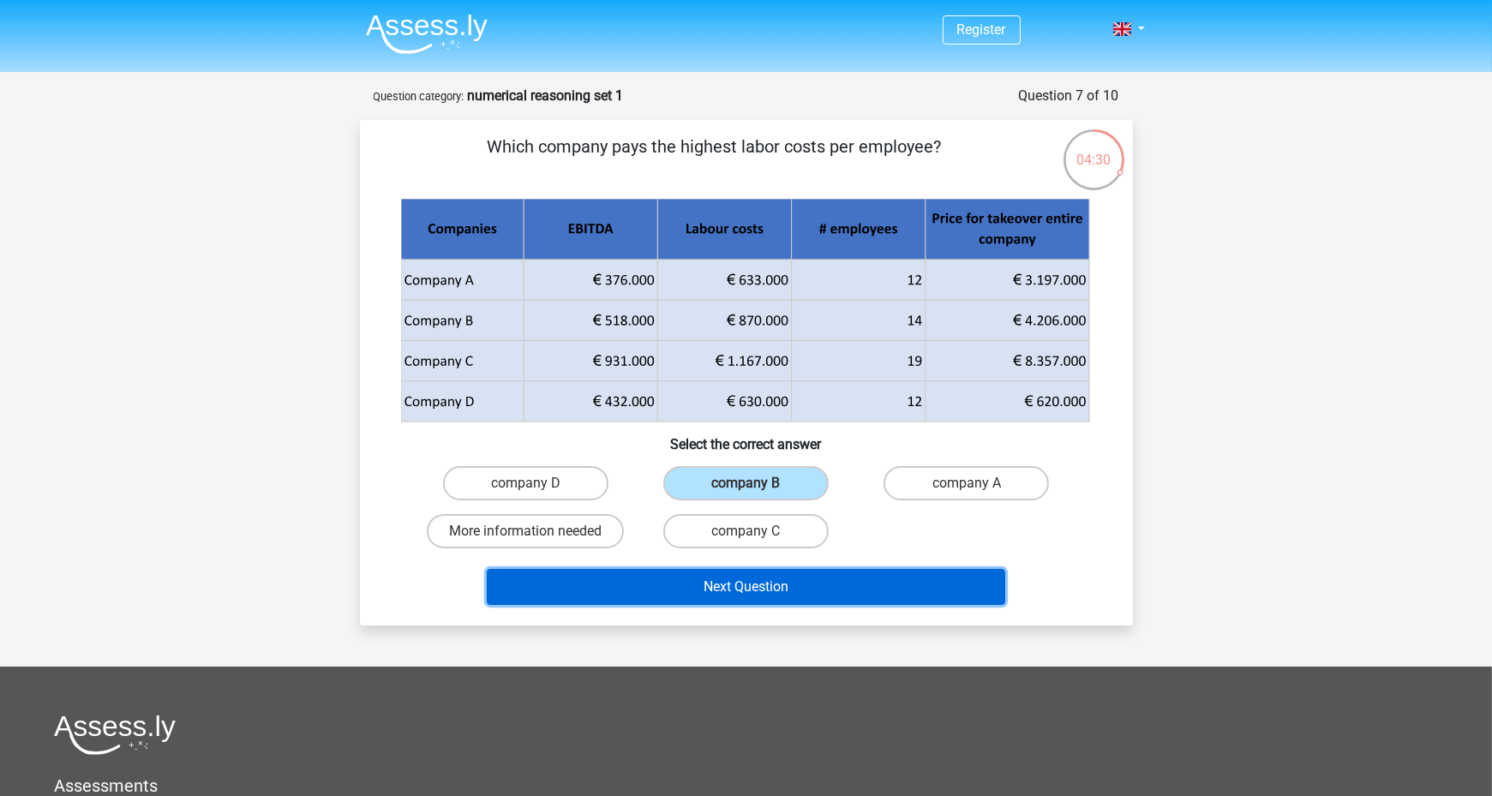
click at [819, 576] on button "Next Question" at bounding box center [746, 587] width 518 height 36
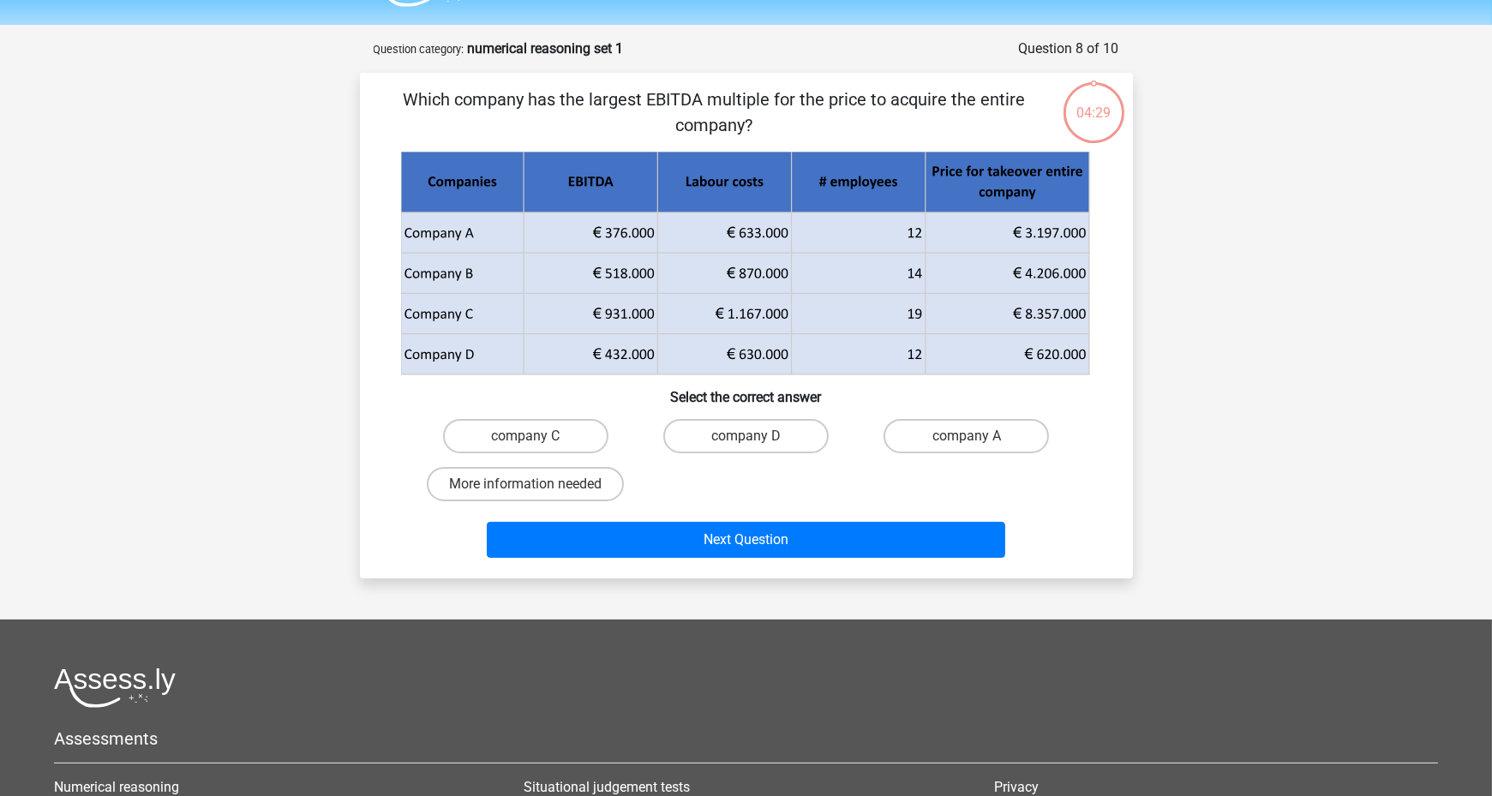
scroll to position [86, 0]
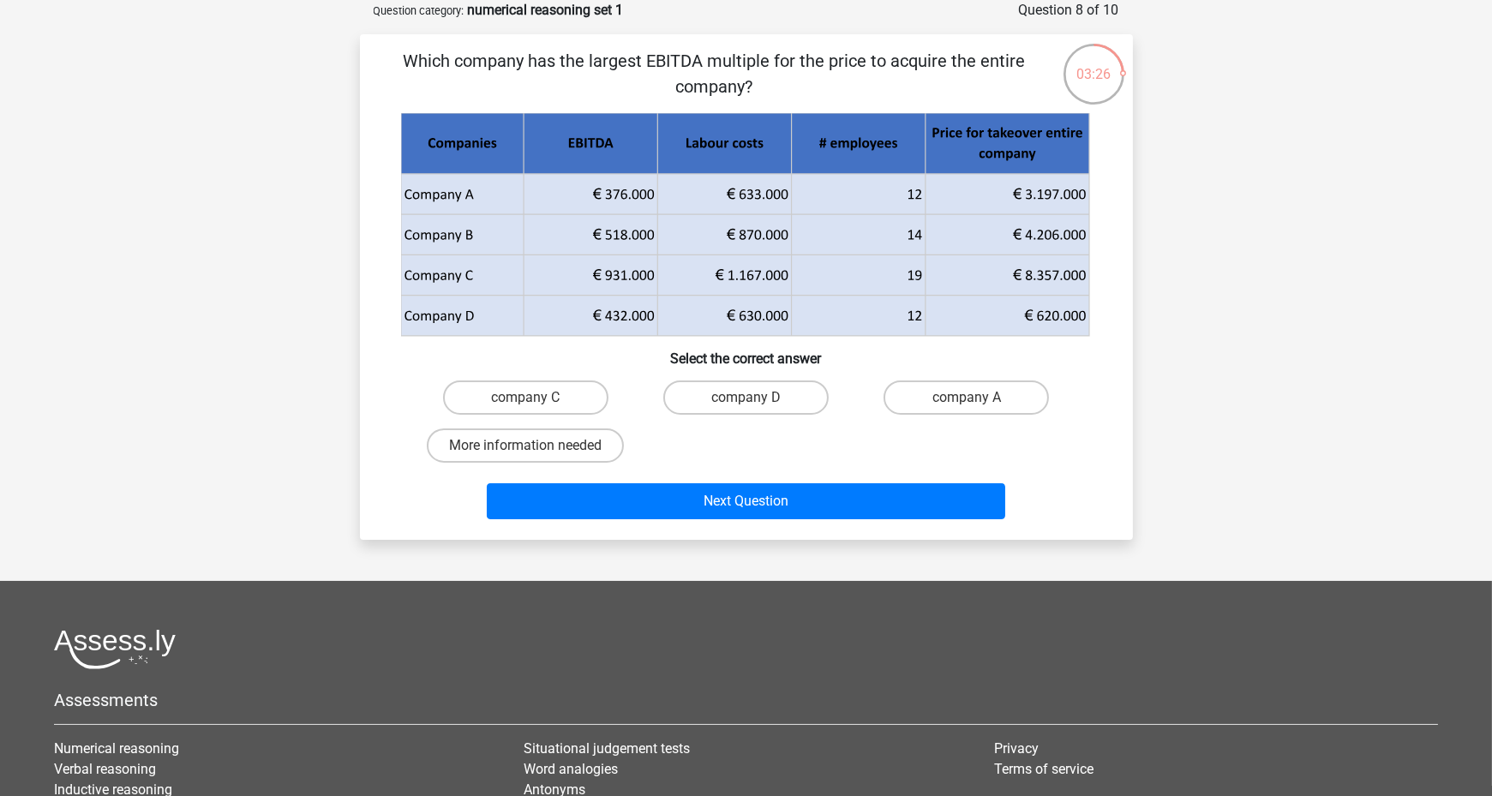
click at [747, 402] on input "company D" at bounding box center [751, 403] width 11 height 11
radio input "true"
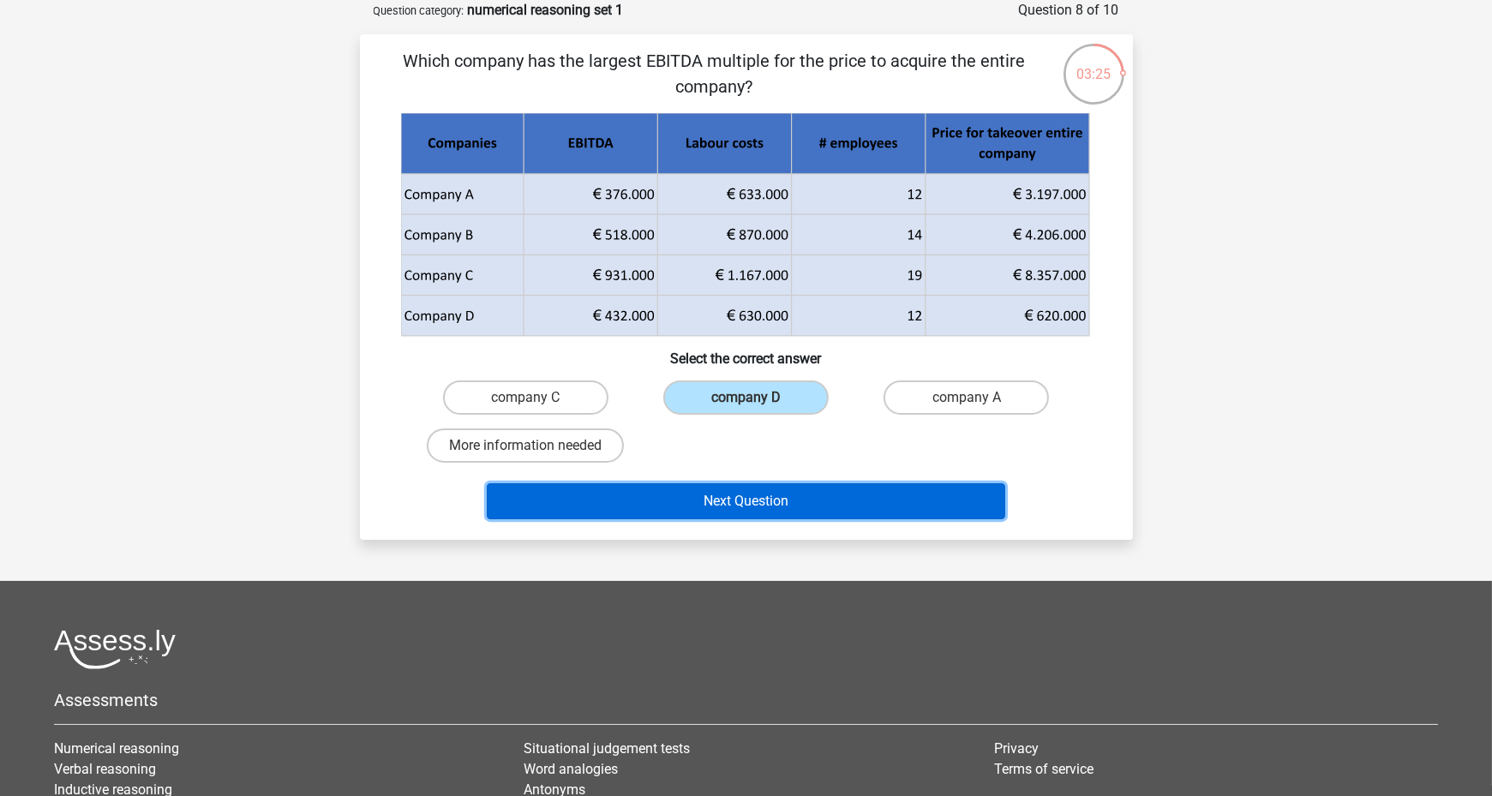
click at [771, 503] on button "Next Question" at bounding box center [746, 501] width 518 height 36
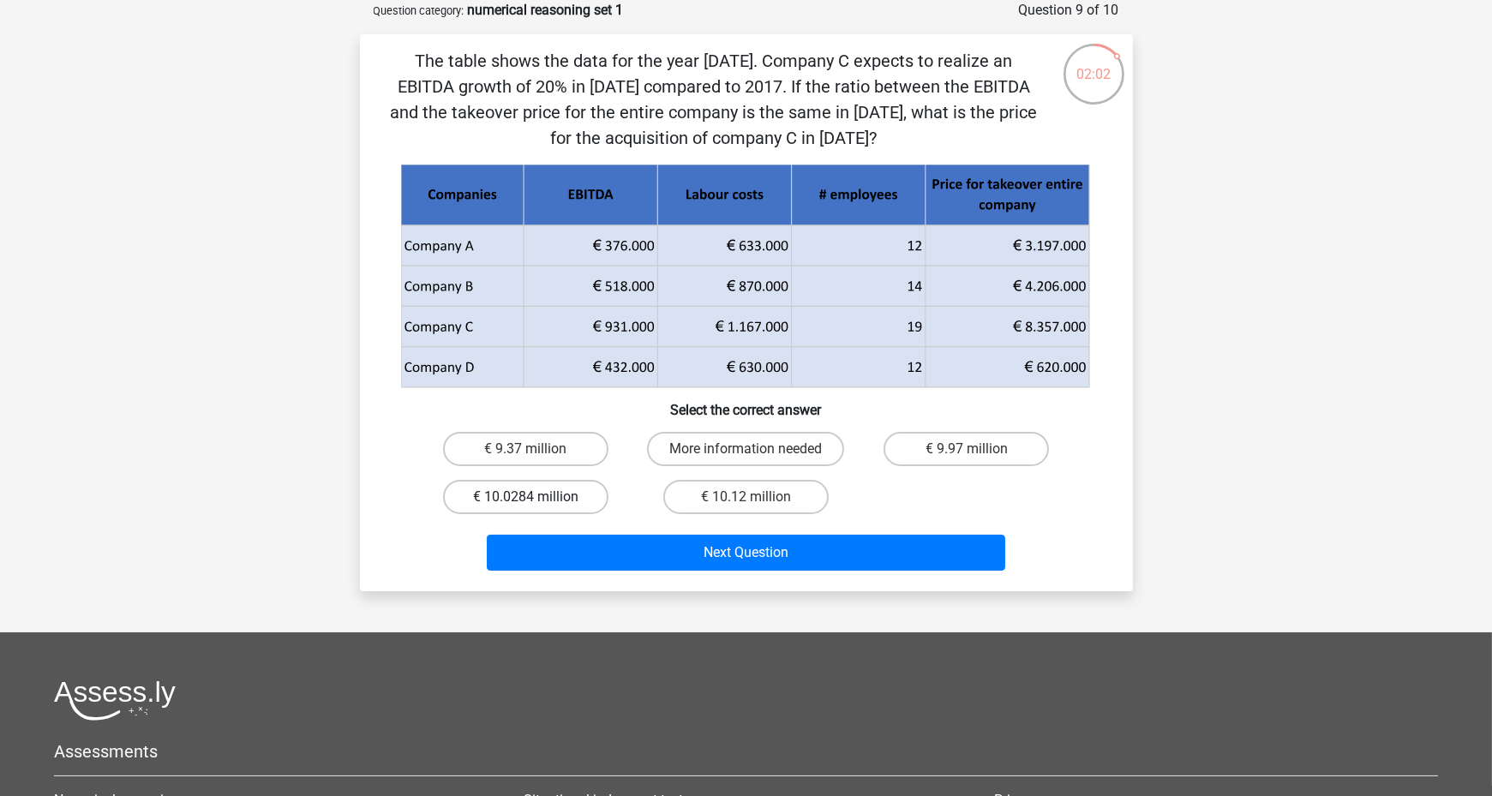
click at [560, 503] on label "€ 10.0284 million" at bounding box center [525, 497] width 165 height 34
click at [536, 503] on input "€ 10.0284 million" at bounding box center [530, 502] width 11 height 11
radio input "true"
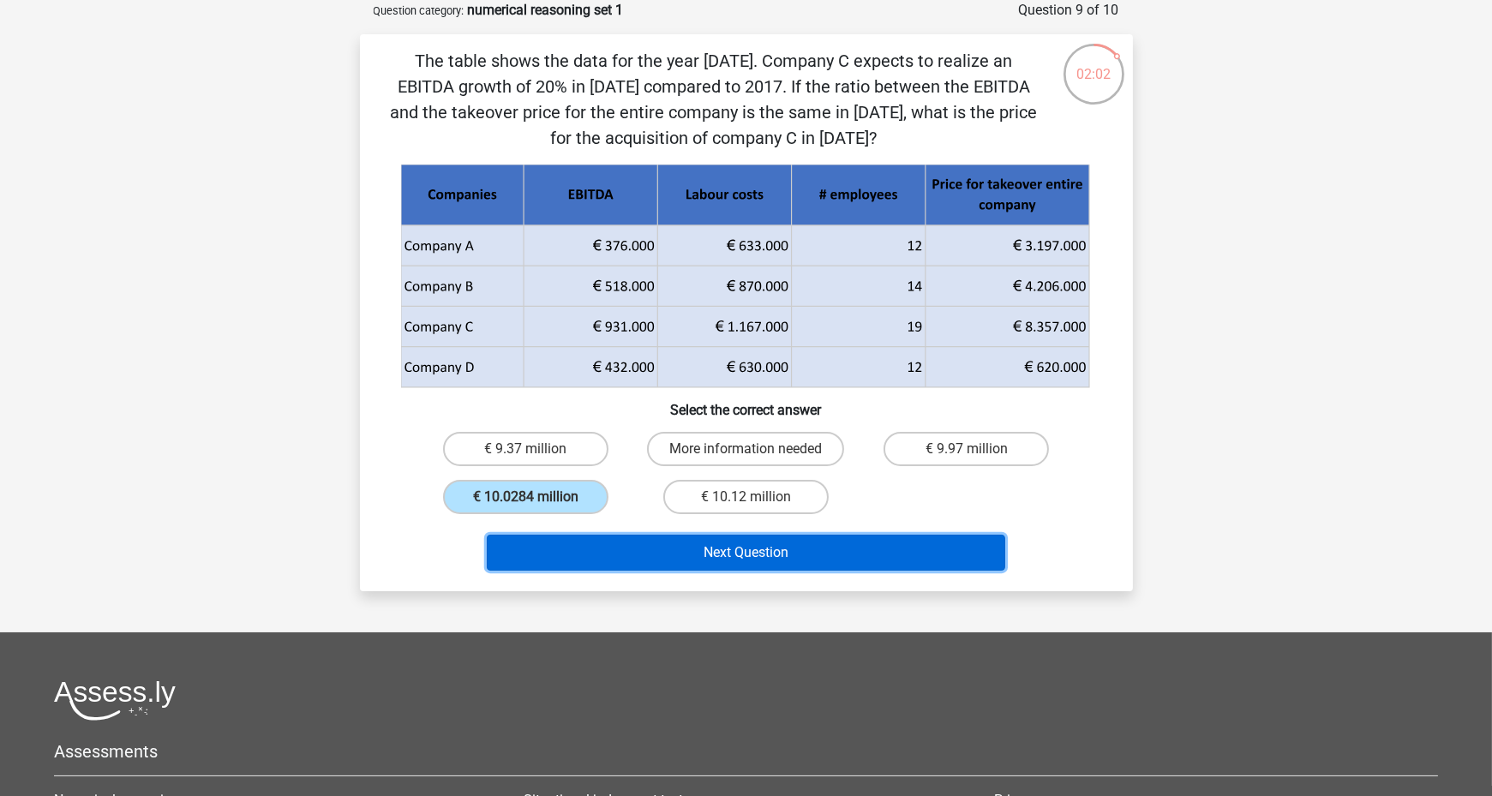
click at [658, 548] on button "Next Question" at bounding box center [746, 553] width 518 height 36
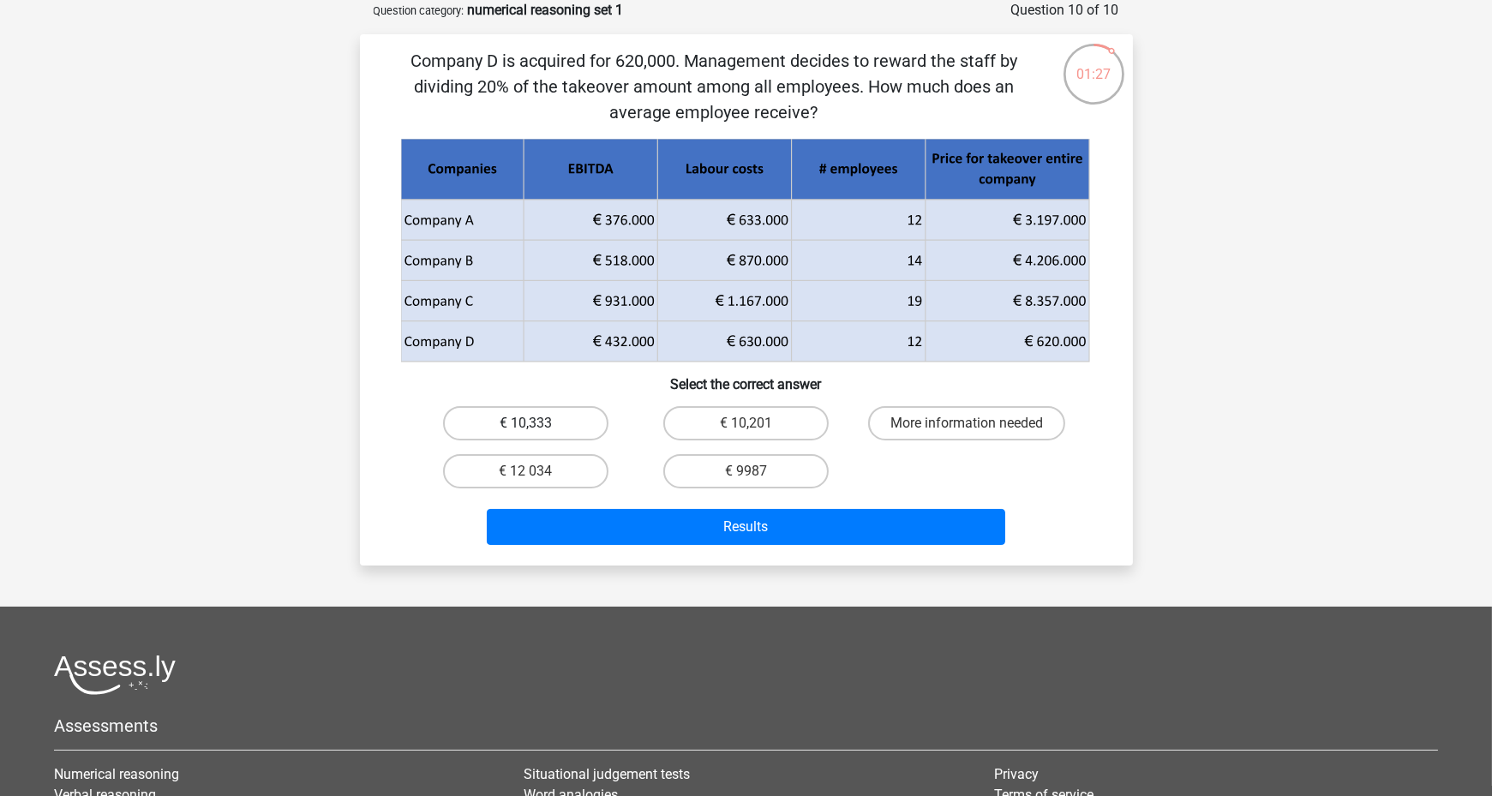
click at [546, 440] on div "€ 10,333" at bounding box center [526, 423] width 220 height 48
click at [555, 427] on label "€ 10,333" at bounding box center [525, 423] width 165 height 34
click at [536, 427] on input "€ 10,333" at bounding box center [530, 428] width 11 height 11
radio input "true"
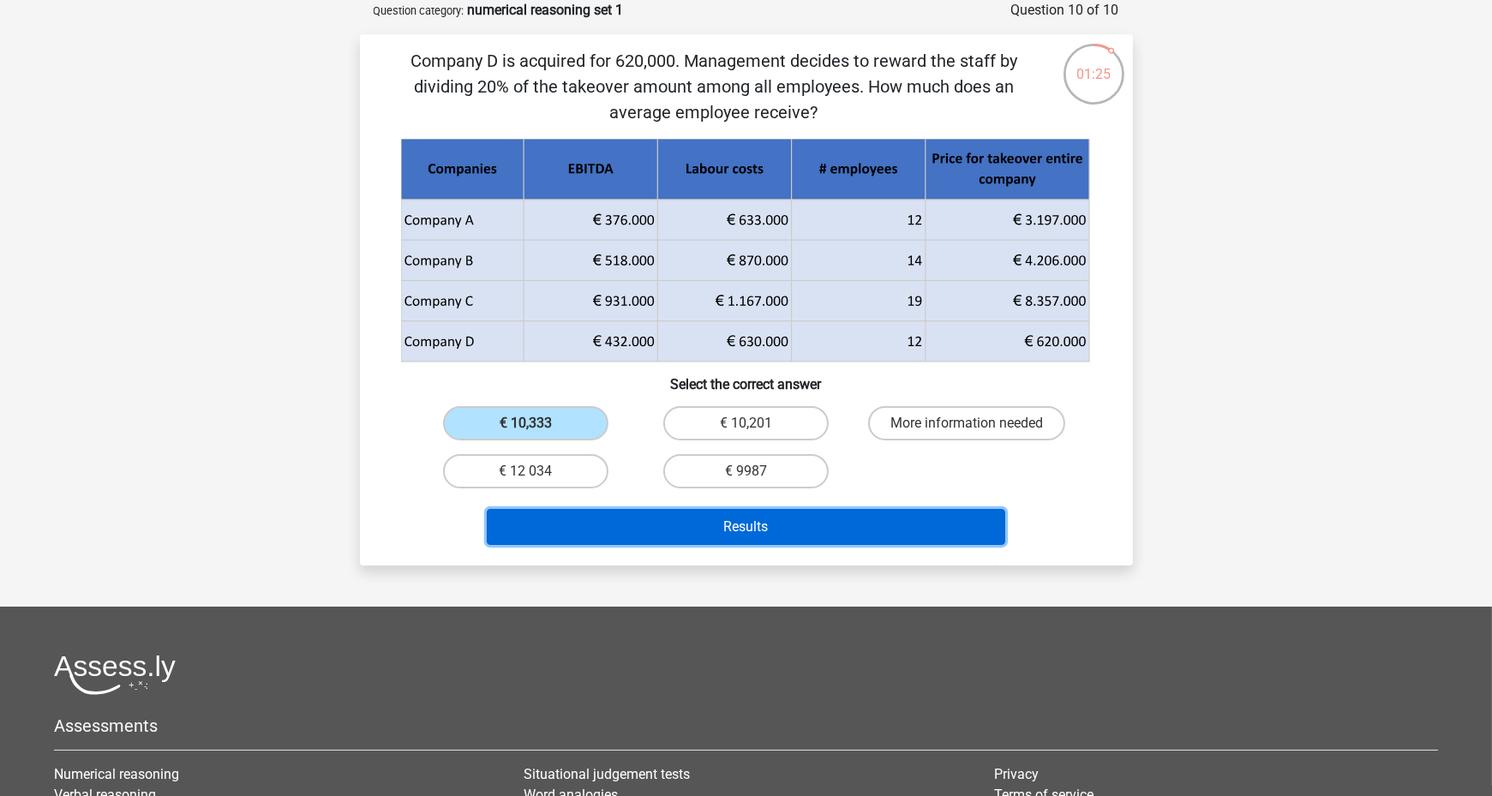
click at [725, 518] on button "Results" at bounding box center [746, 527] width 518 height 36
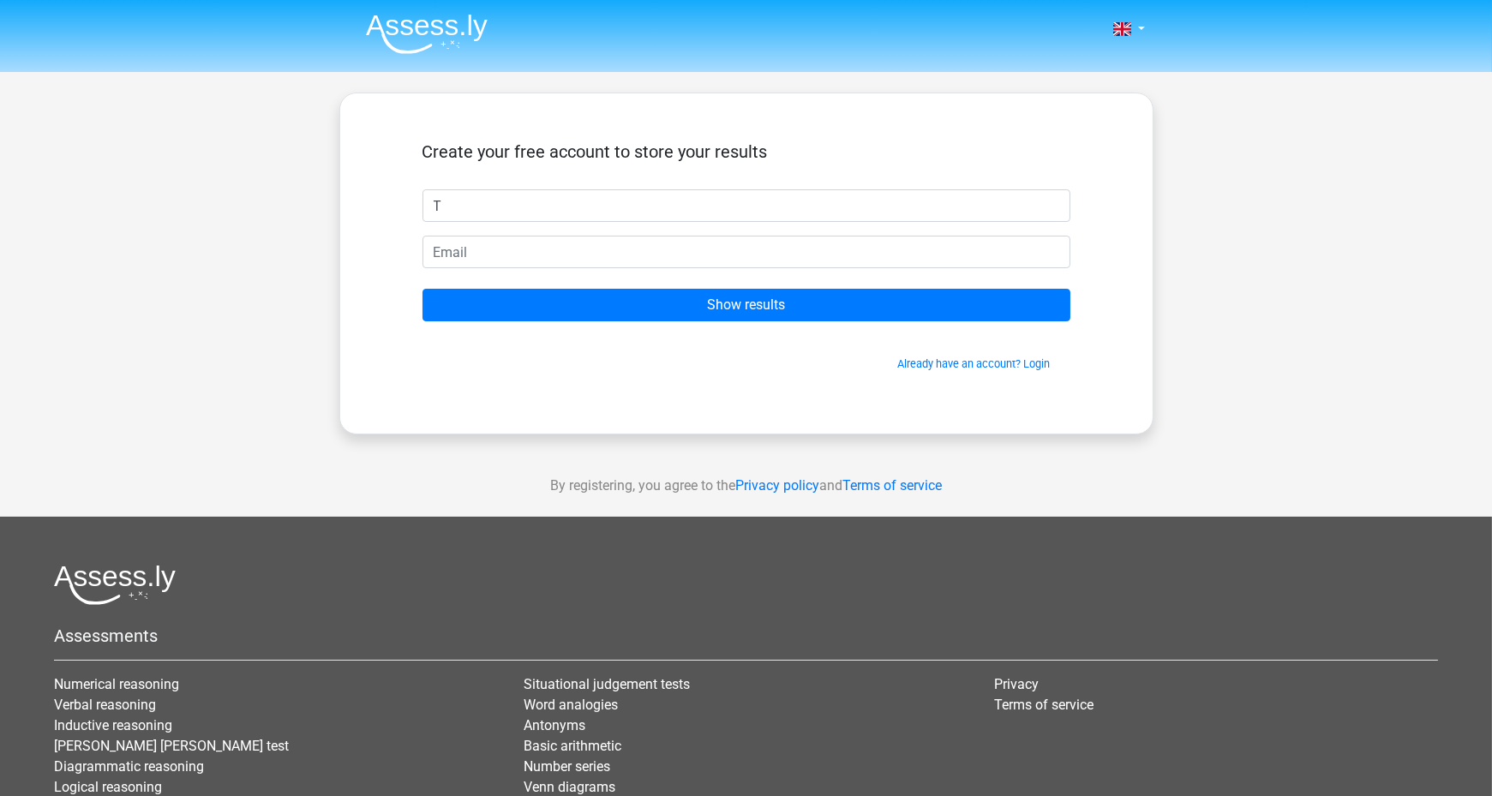
type input "Thayaambika"
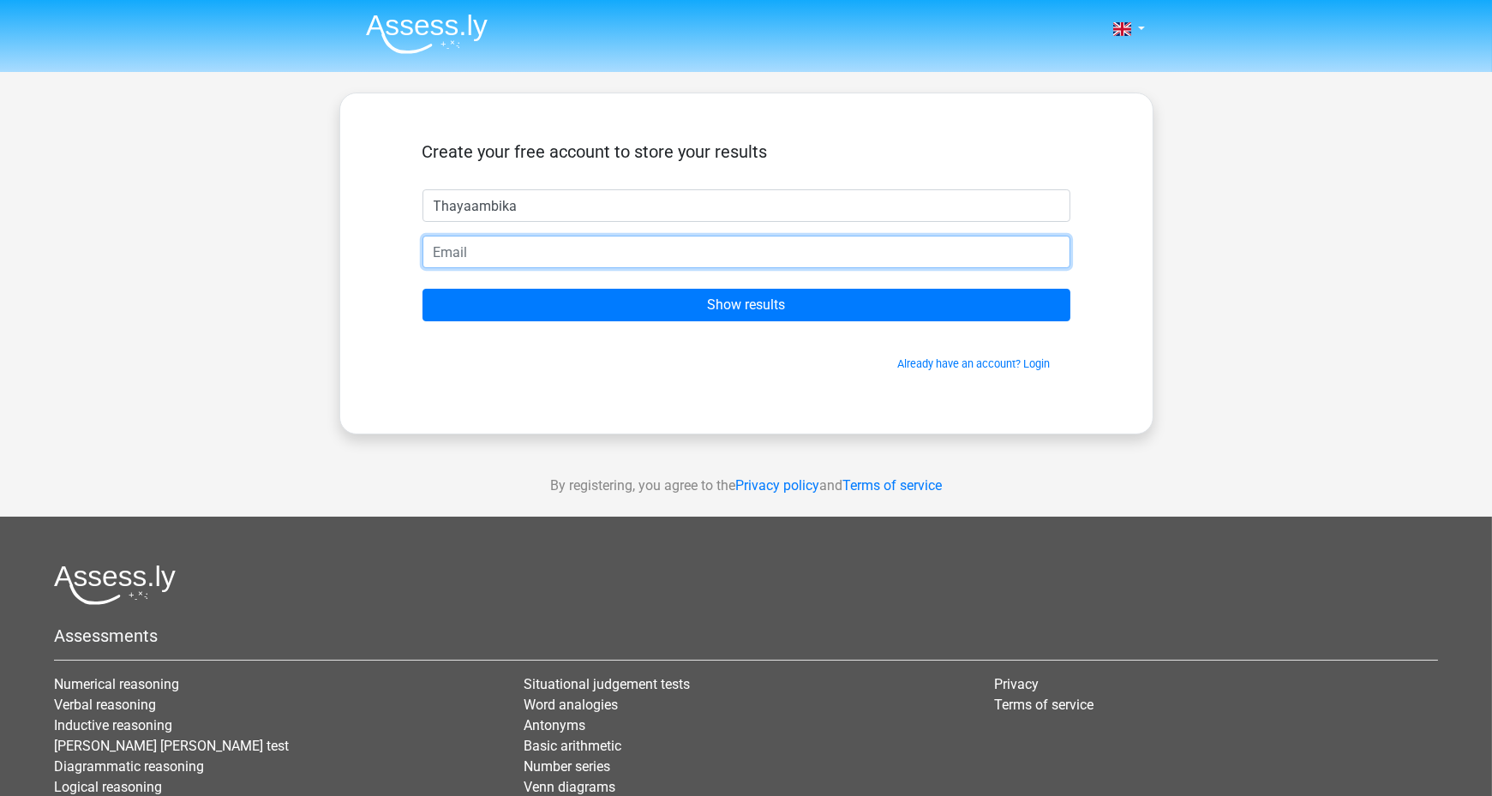
click at [505, 247] on input "email" at bounding box center [747, 252] width 648 height 33
type input "thayaambika.m@gmail.com"
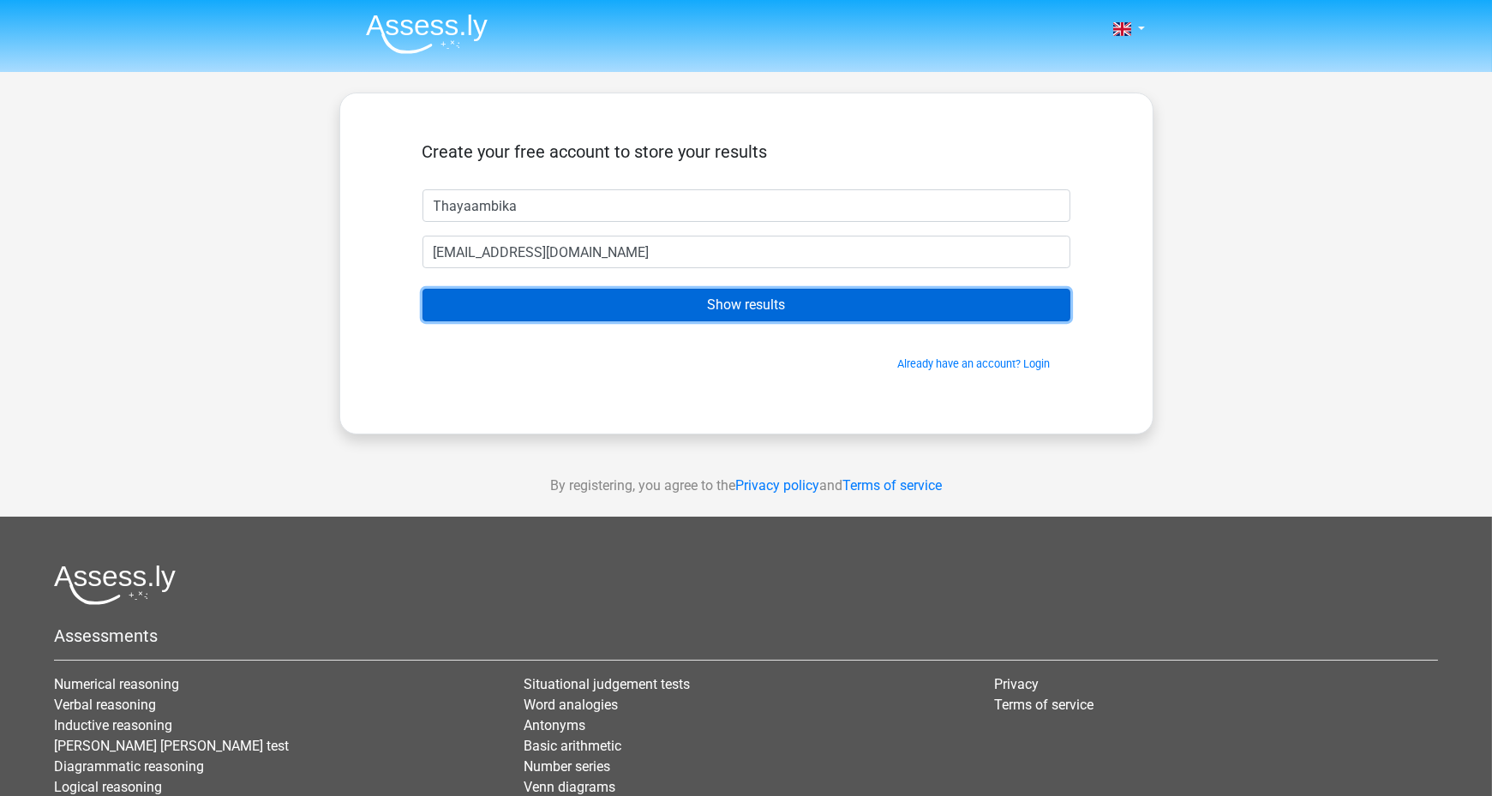
click at [617, 313] on input "Show results" at bounding box center [747, 305] width 648 height 33
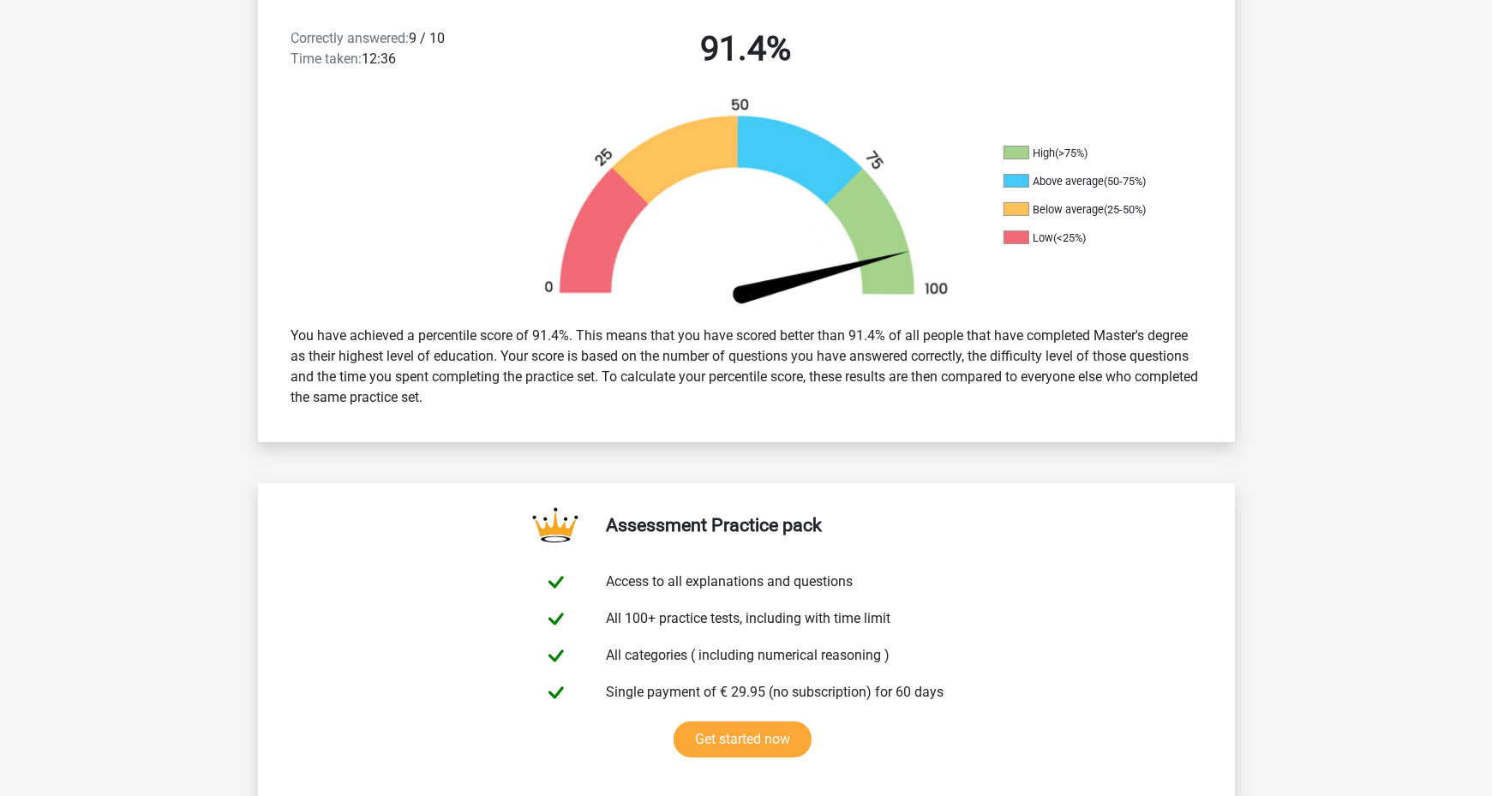
scroll to position [446, 0]
